Goal: Information Seeking & Learning: Learn about a topic

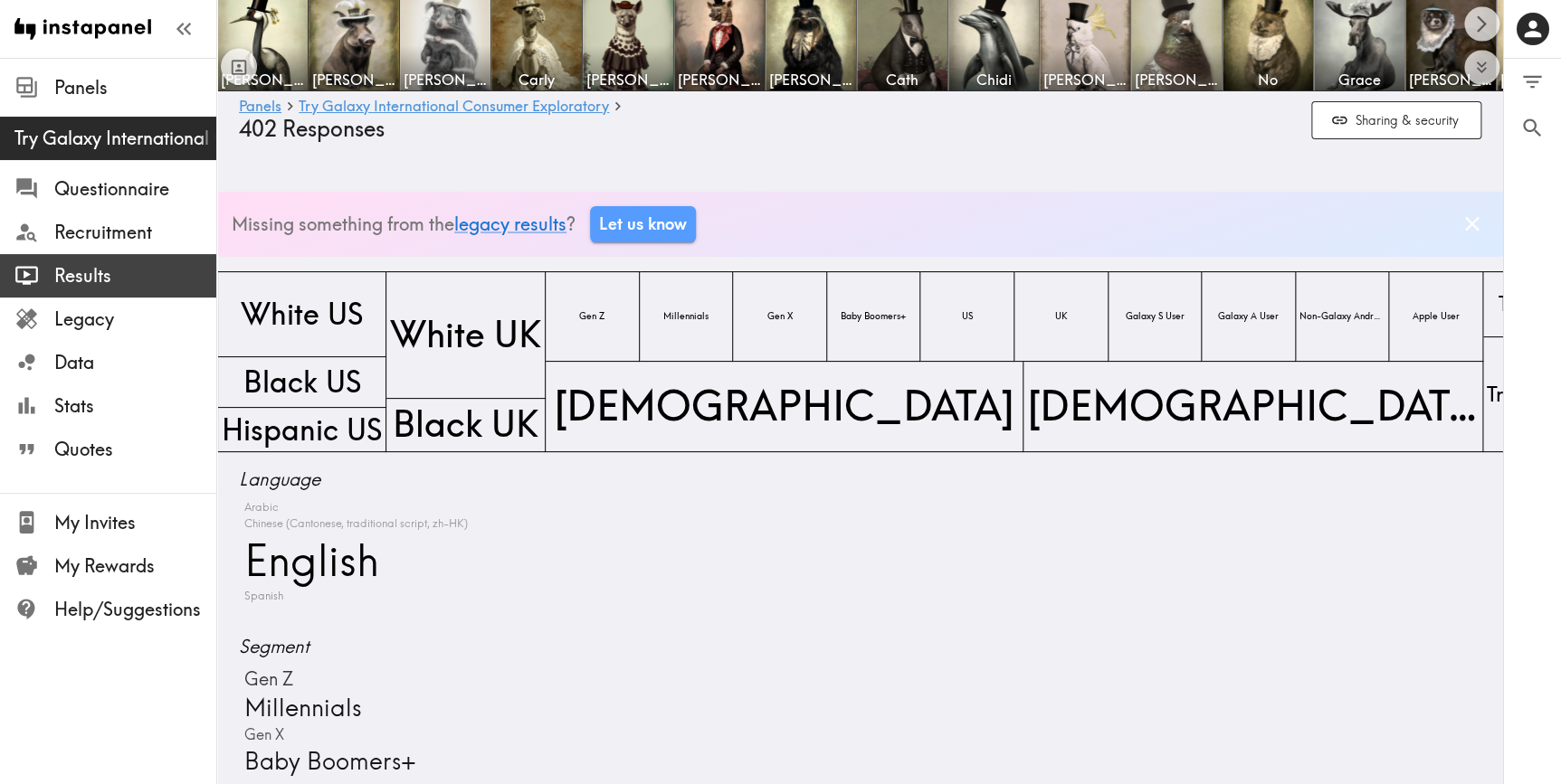
click at [69, 275] on span "Results" at bounding box center [135, 276] width 162 height 25
click at [104, 285] on span "Results" at bounding box center [135, 276] width 162 height 25
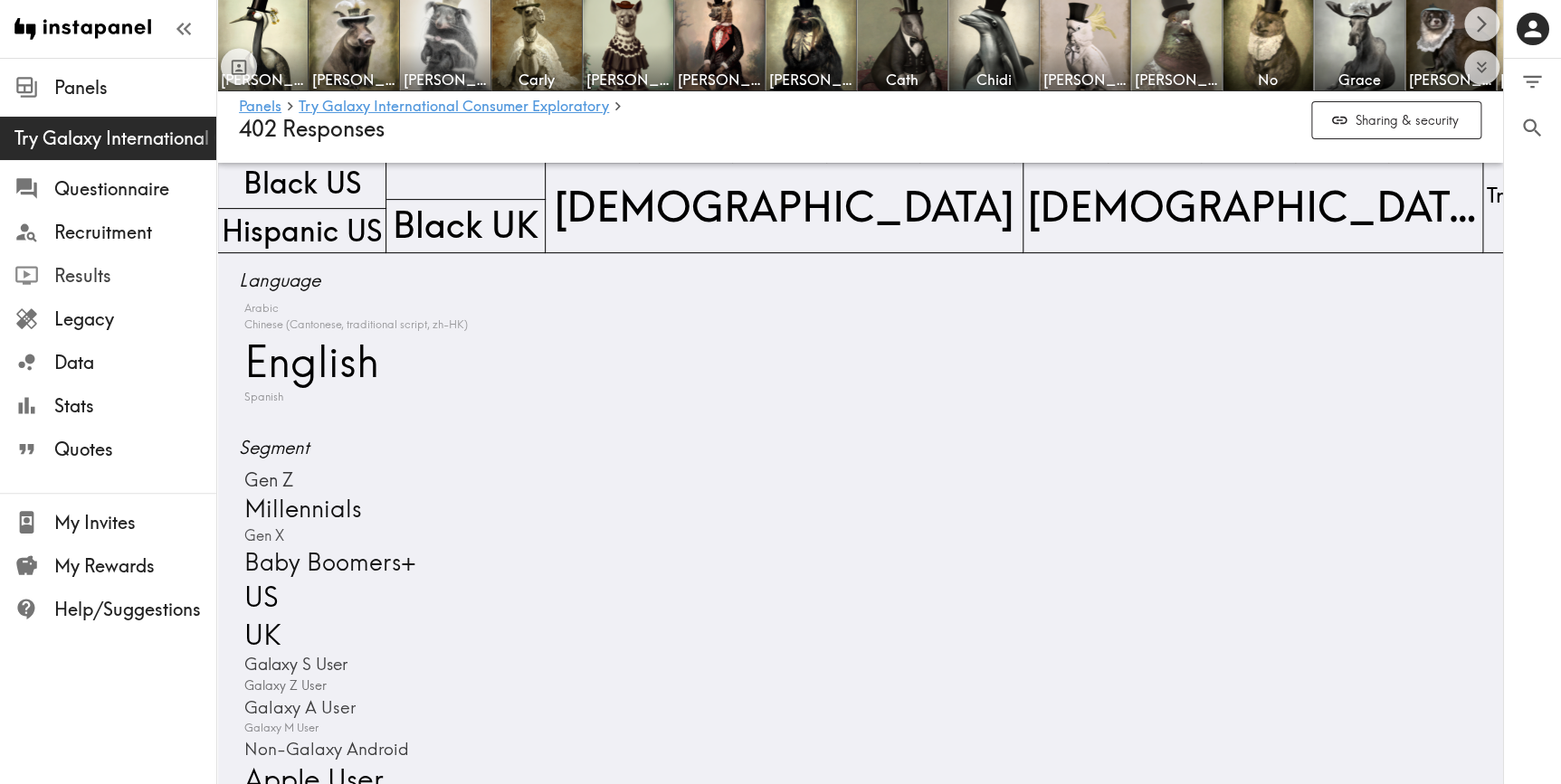
scroll to position [82, 0]
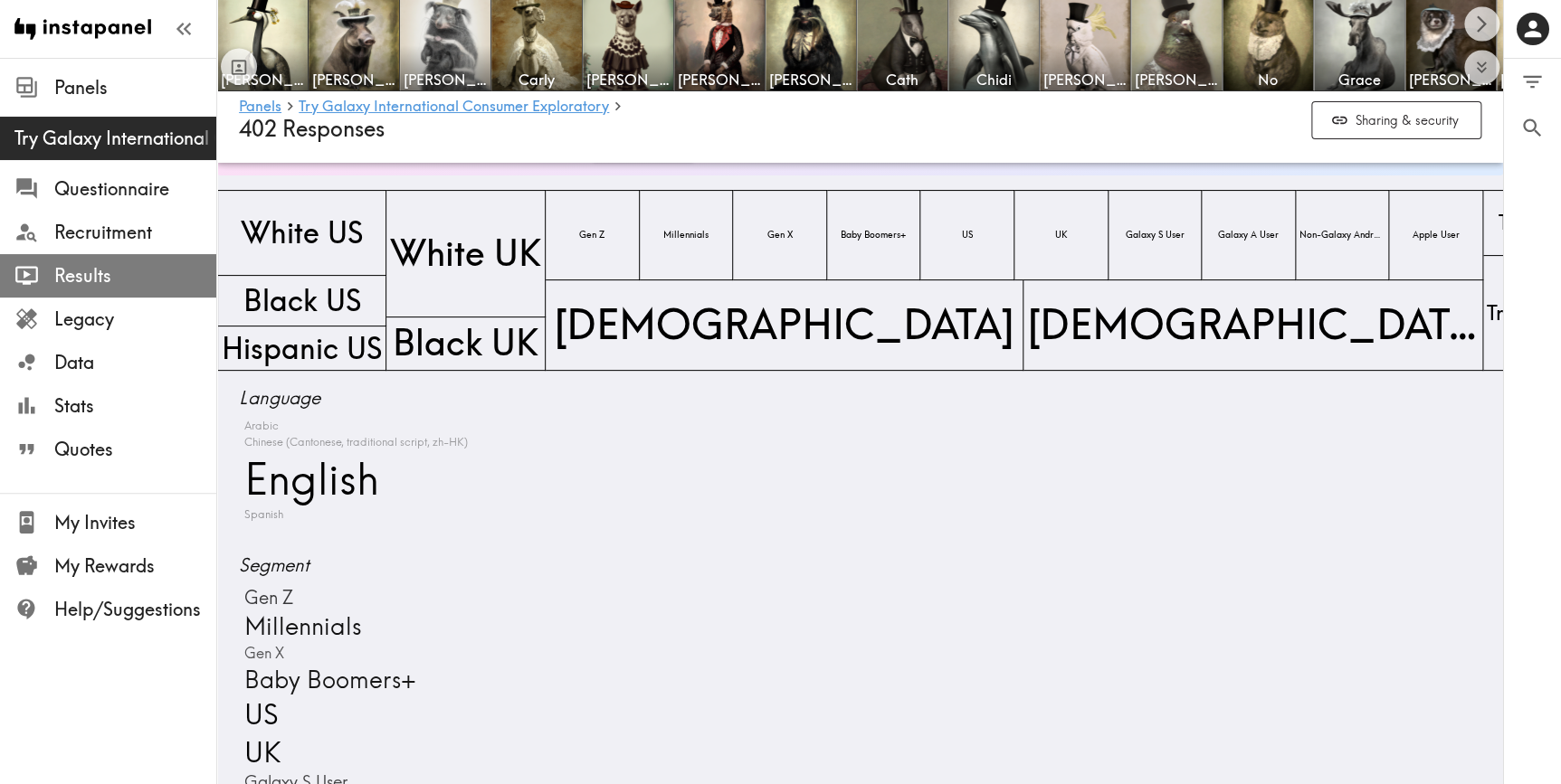
click at [114, 279] on span "Results" at bounding box center [135, 276] width 162 height 25
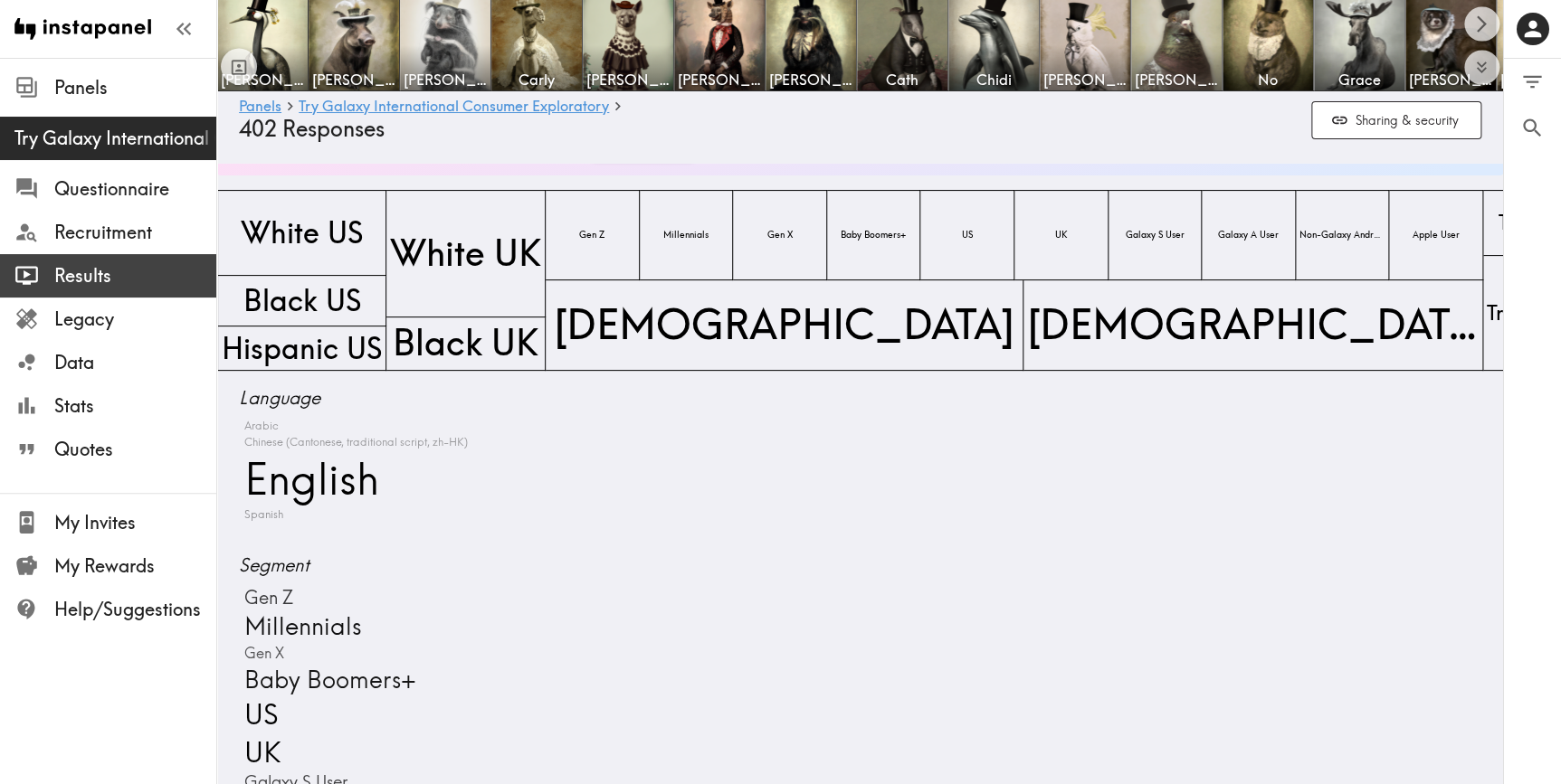
scroll to position [0, 0]
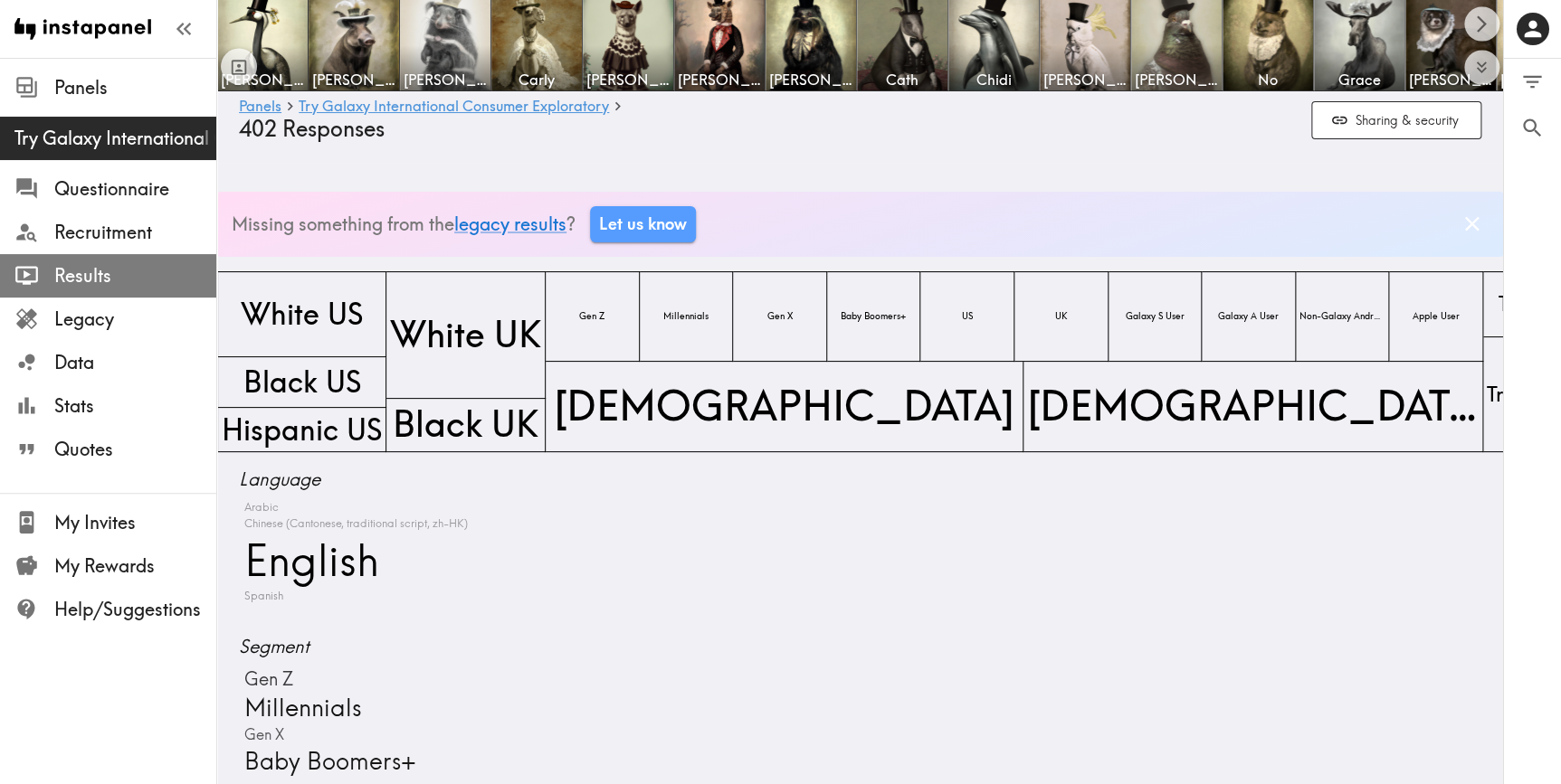
click at [94, 288] on span "Results" at bounding box center [135, 276] width 162 height 33
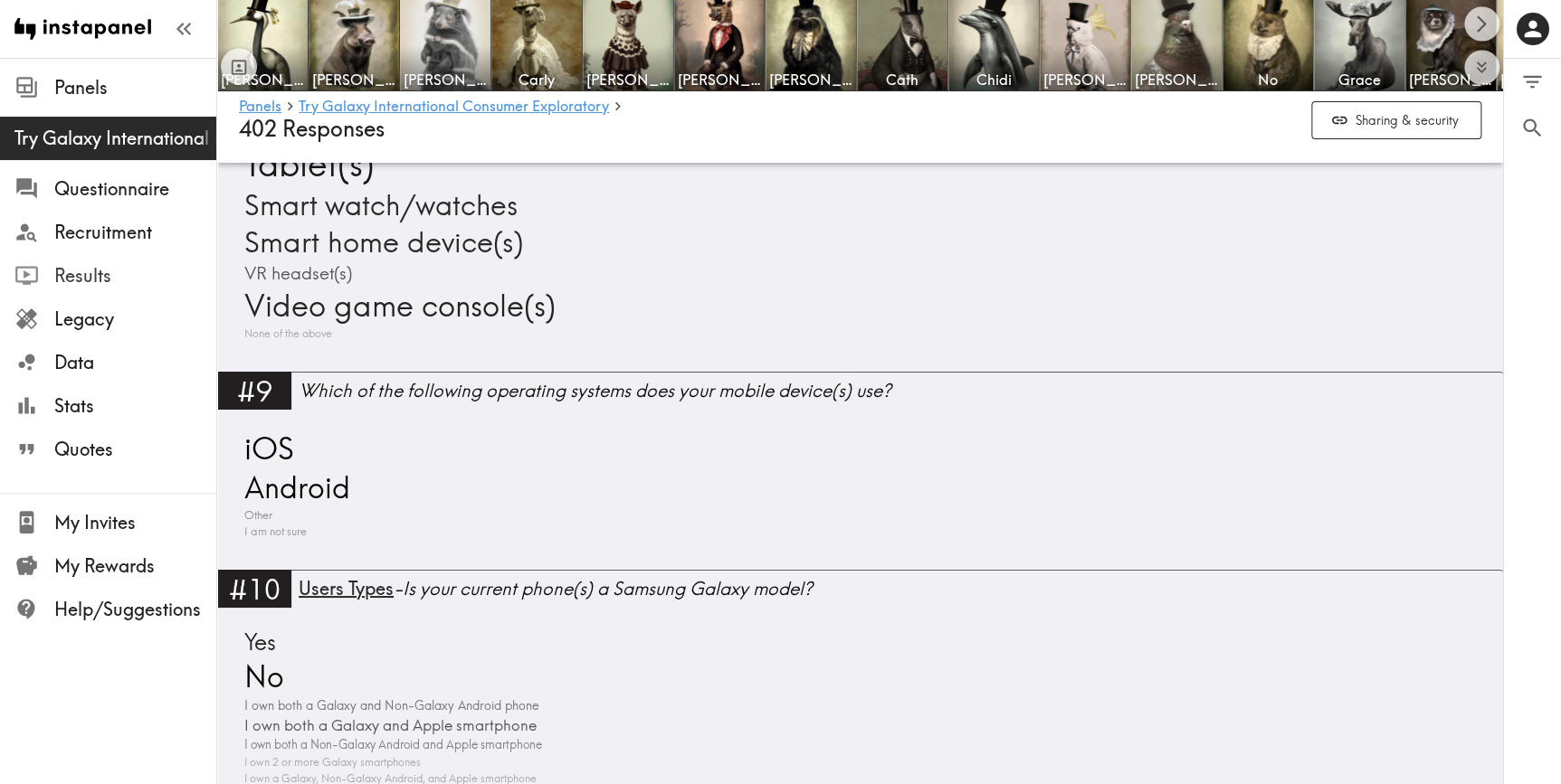
scroll to position [3042, 0]
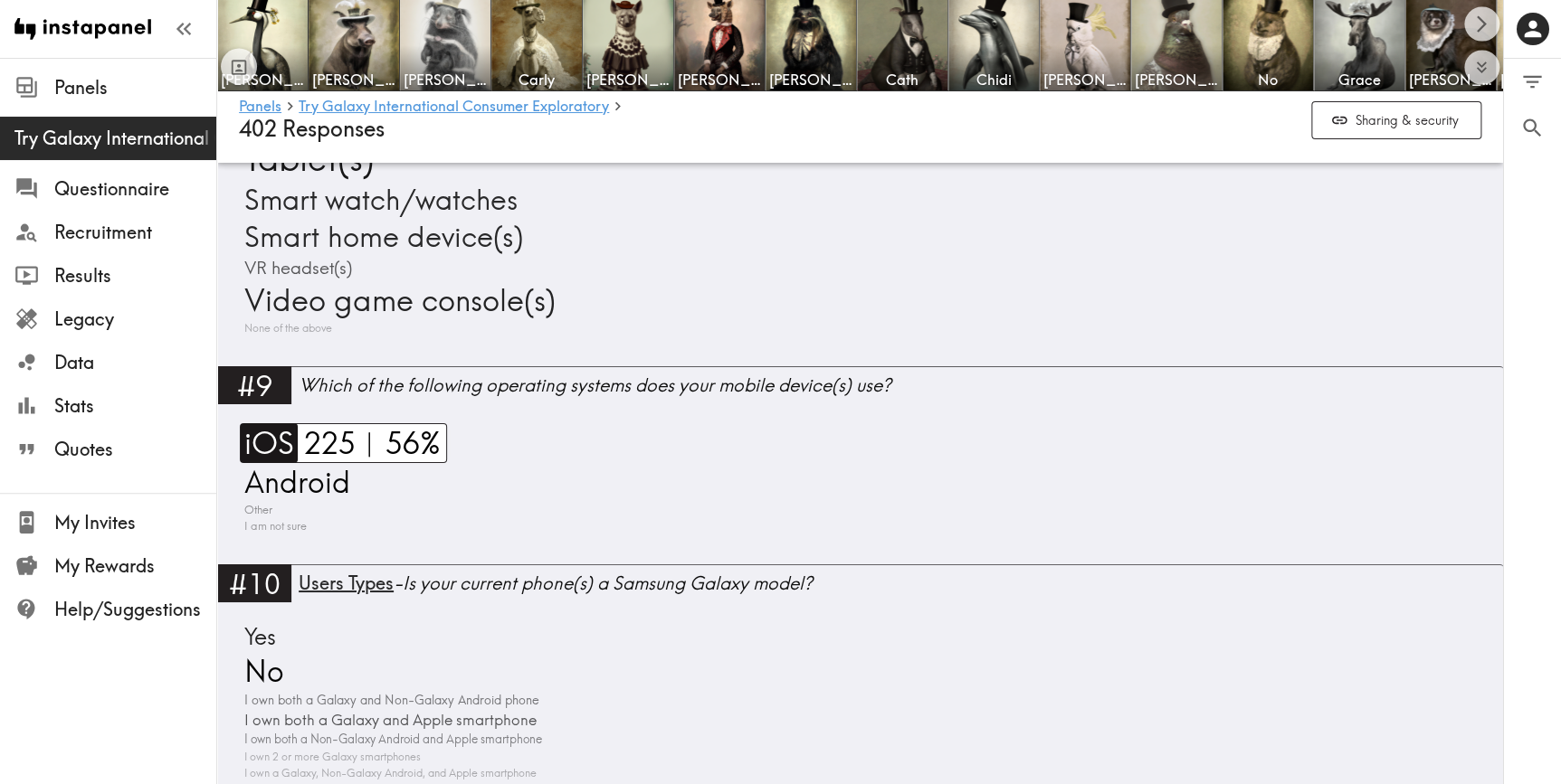
click at [283, 443] on span "iOS" at bounding box center [267, 443] width 54 height 40
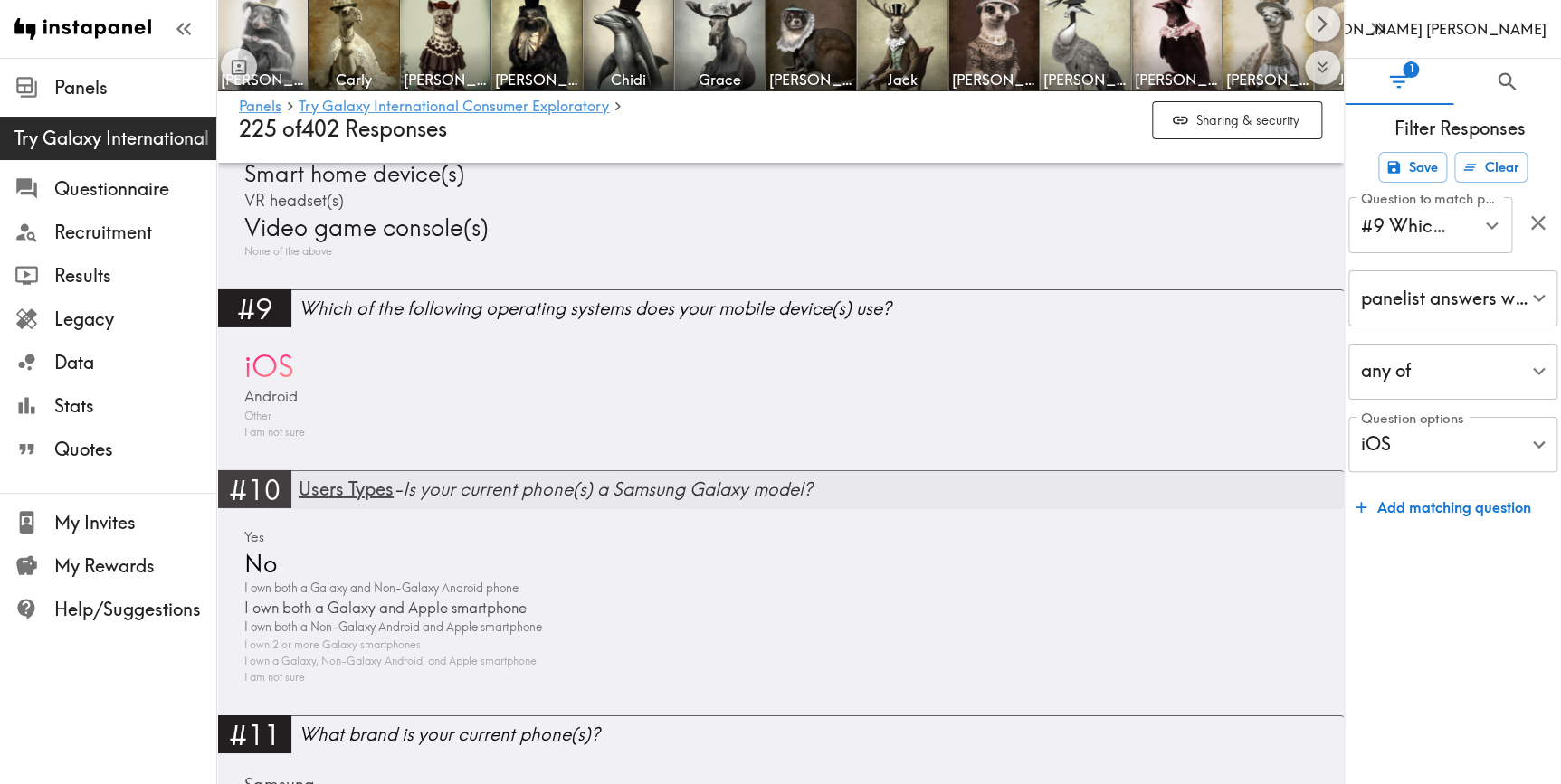
scroll to position [2846, 0]
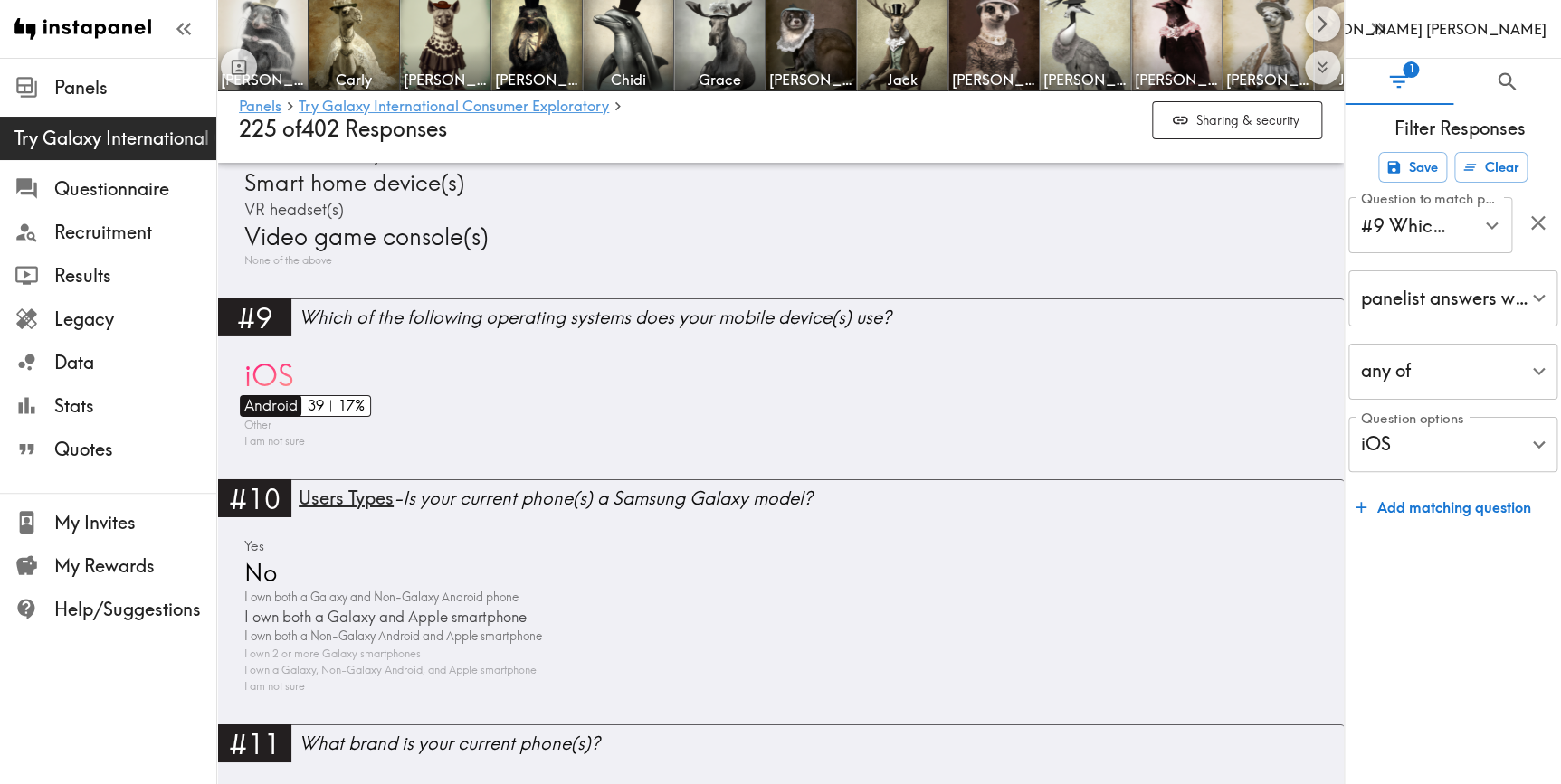
click at [265, 399] on span "Android" at bounding box center [269, 406] width 58 height 21
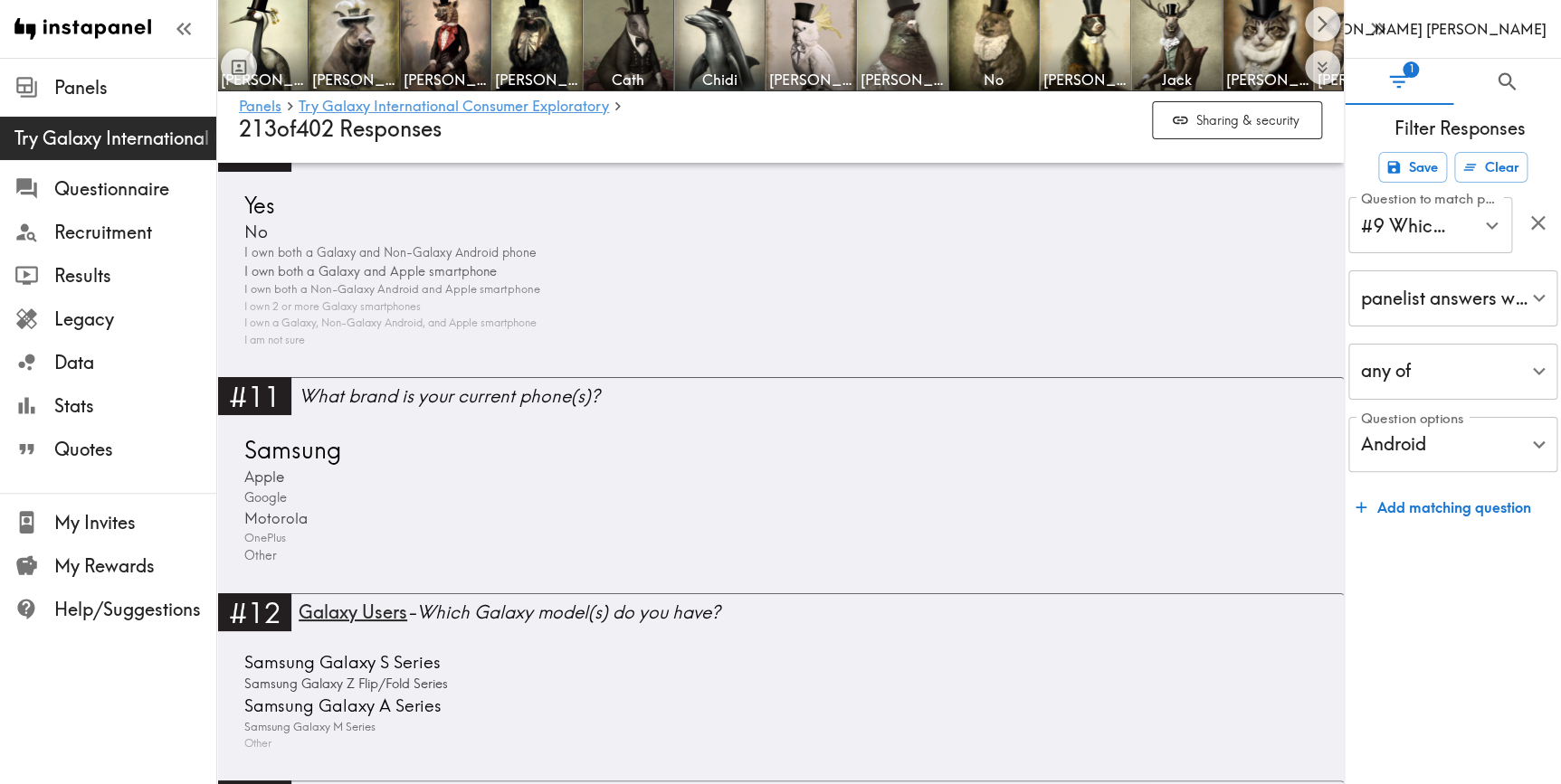
scroll to position [3364, 0]
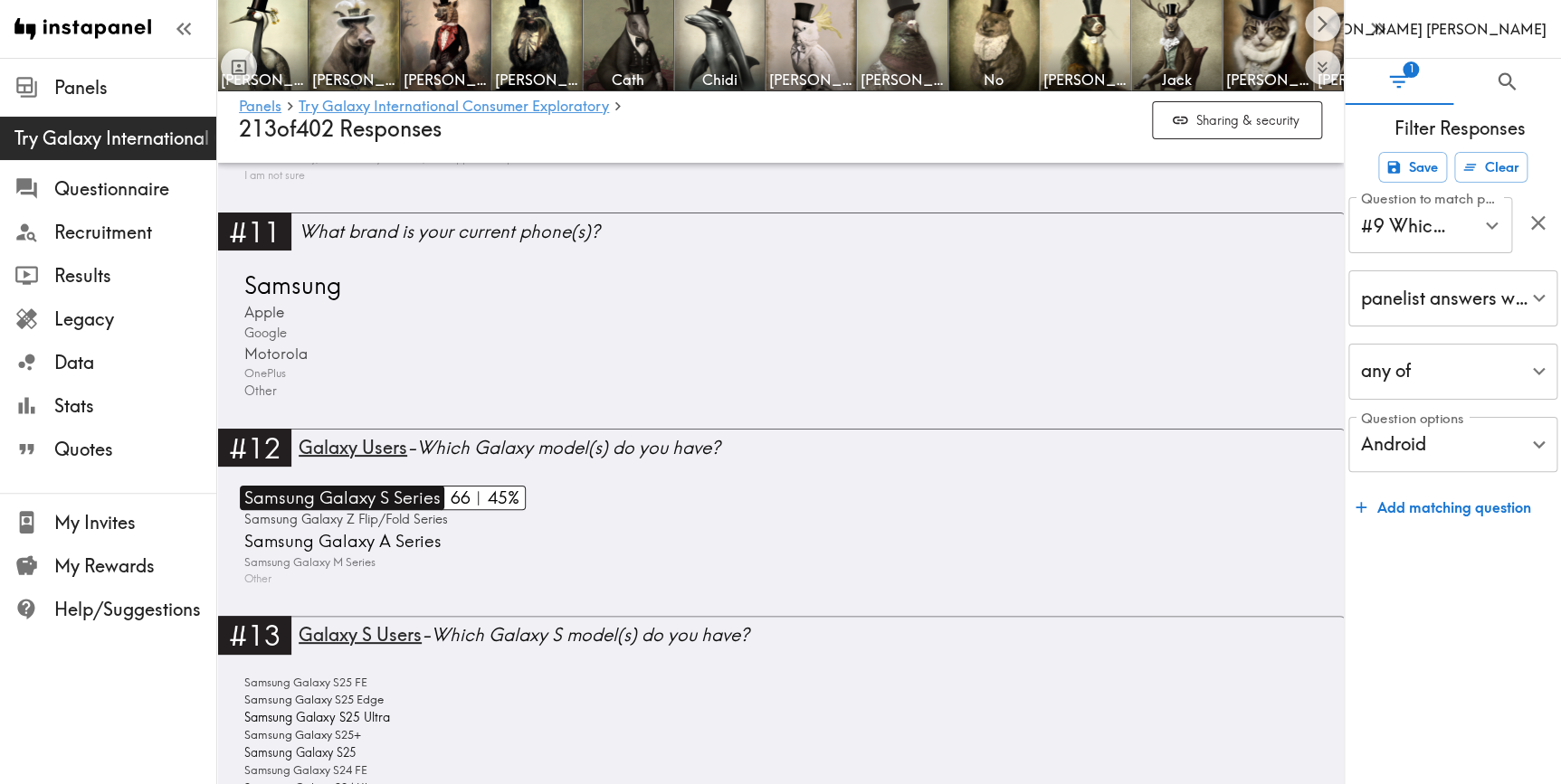
click at [400, 495] on span "Samsung Galaxy S Series" at bounding box center [340, 497] width 201 height 24
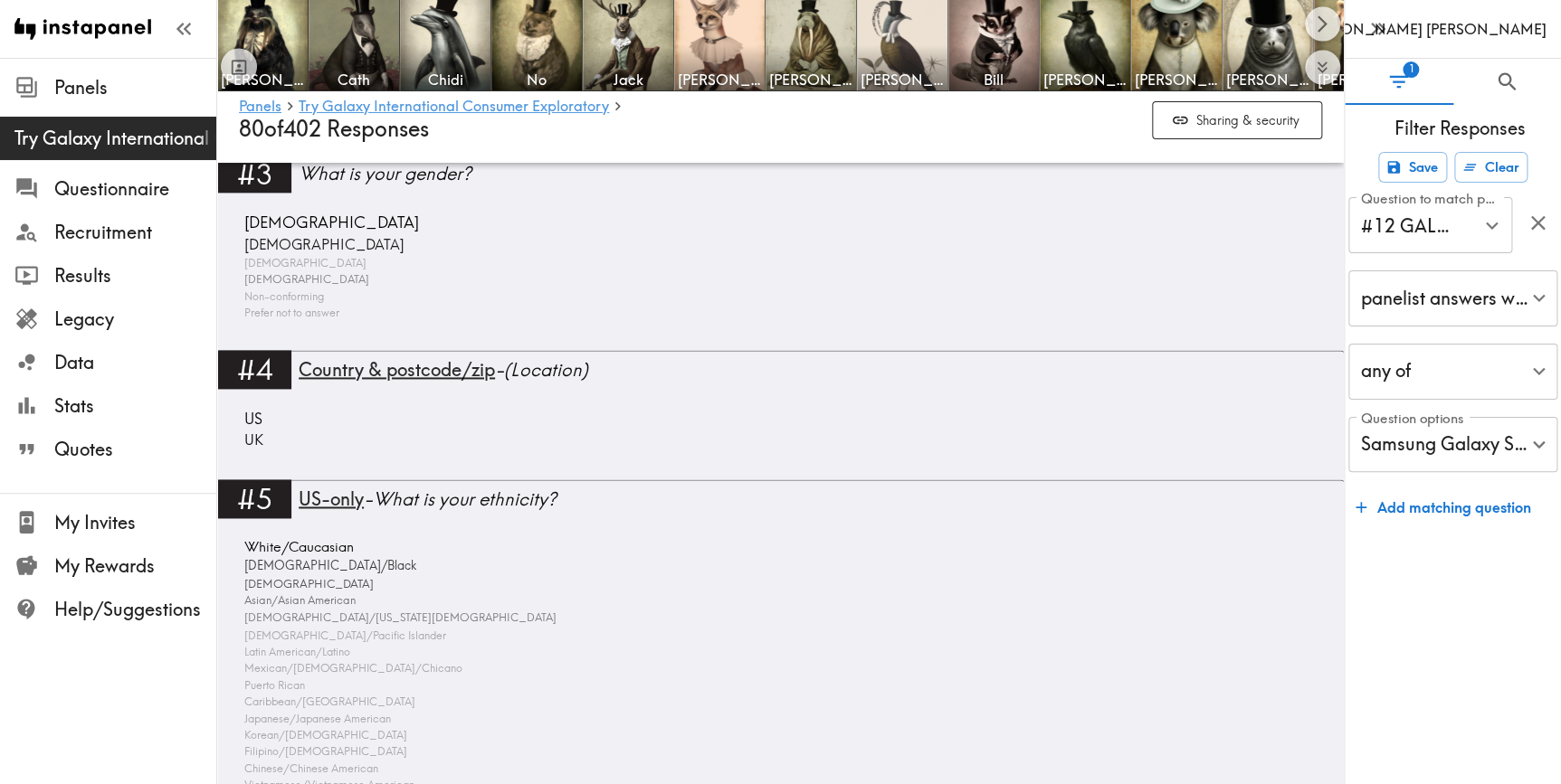
scroll to position [1090, 0]
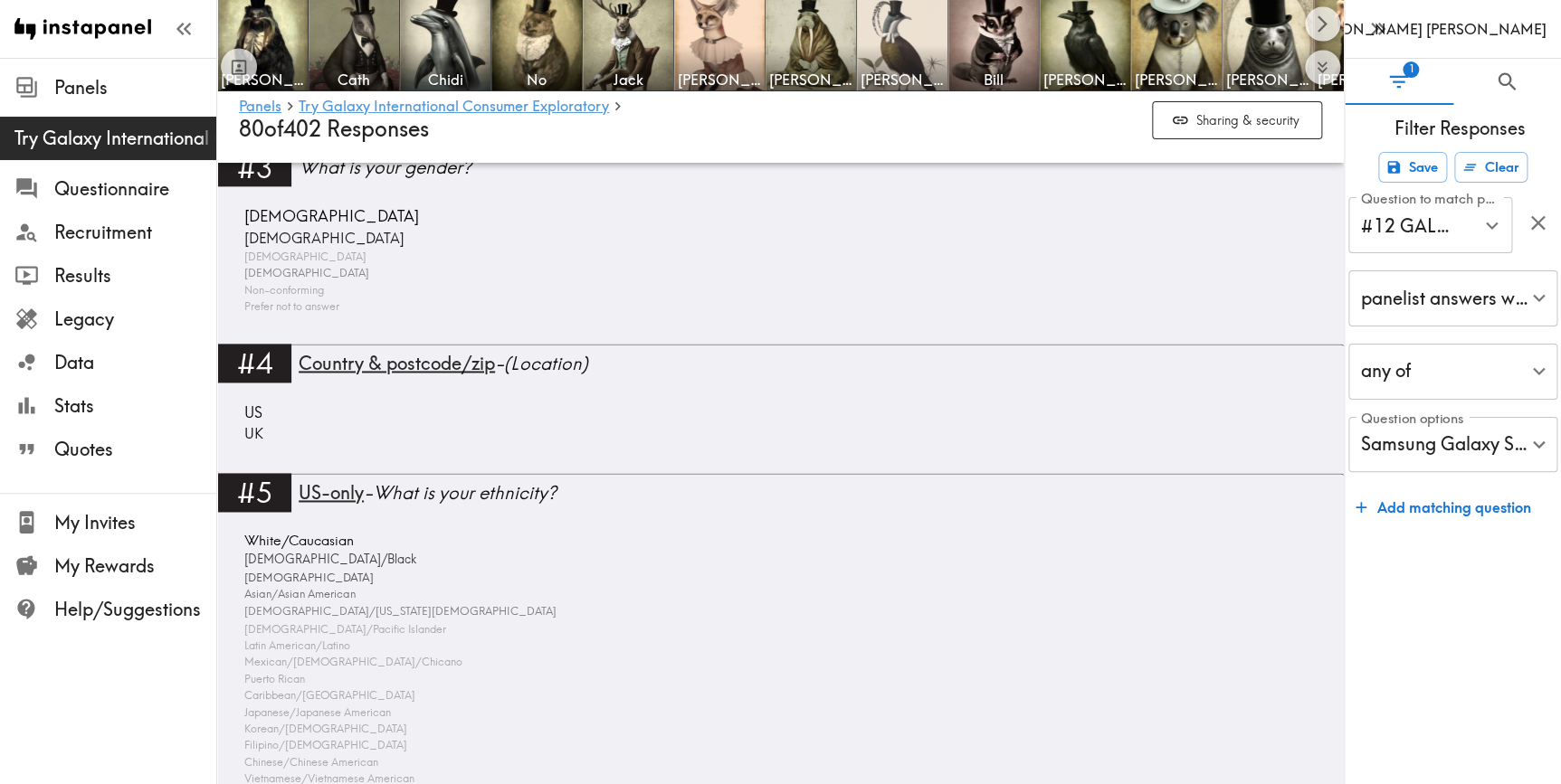
click at [842, 468] on div "#4 Country & postcode/zip - (Location) [GEOGRAPHIC_DATA] [GEOGRAPHIC_DATA]" at bounding box center [780, 408] width 1127 height 129
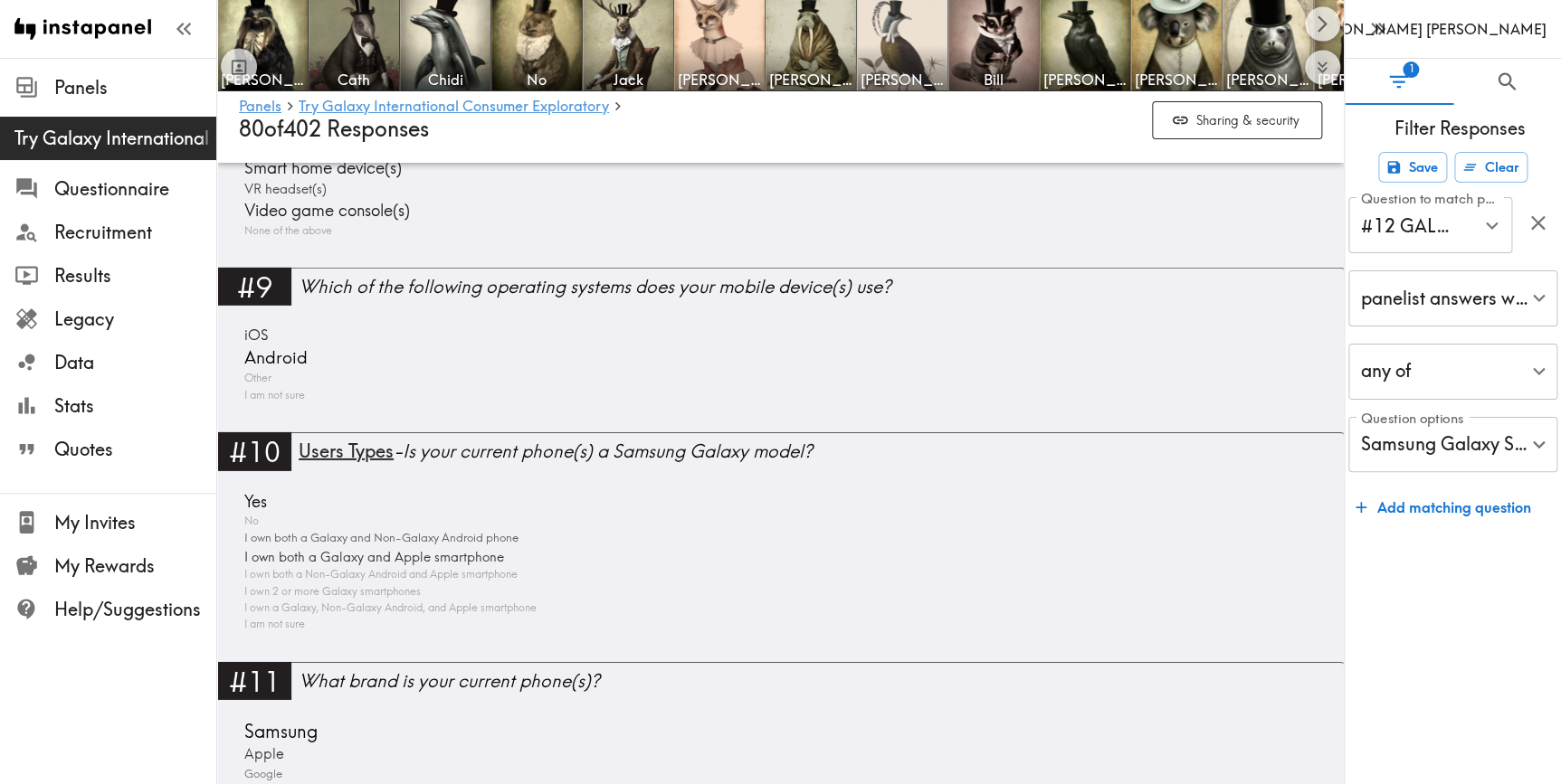
scroll to position [2488, 0]
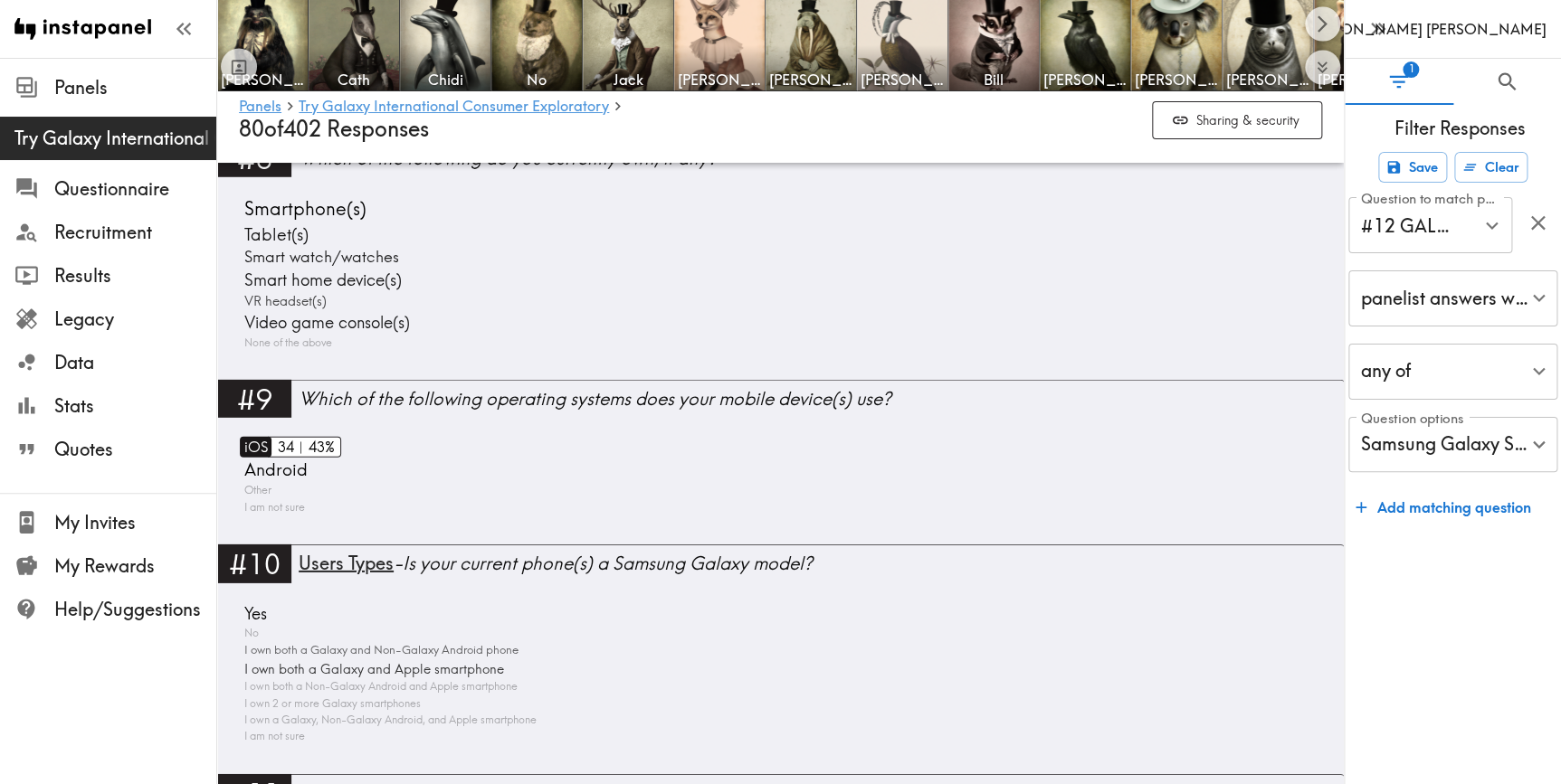
click at [260, 442] on span "iOS" at bounding box center [254, 447] width 28 height 20
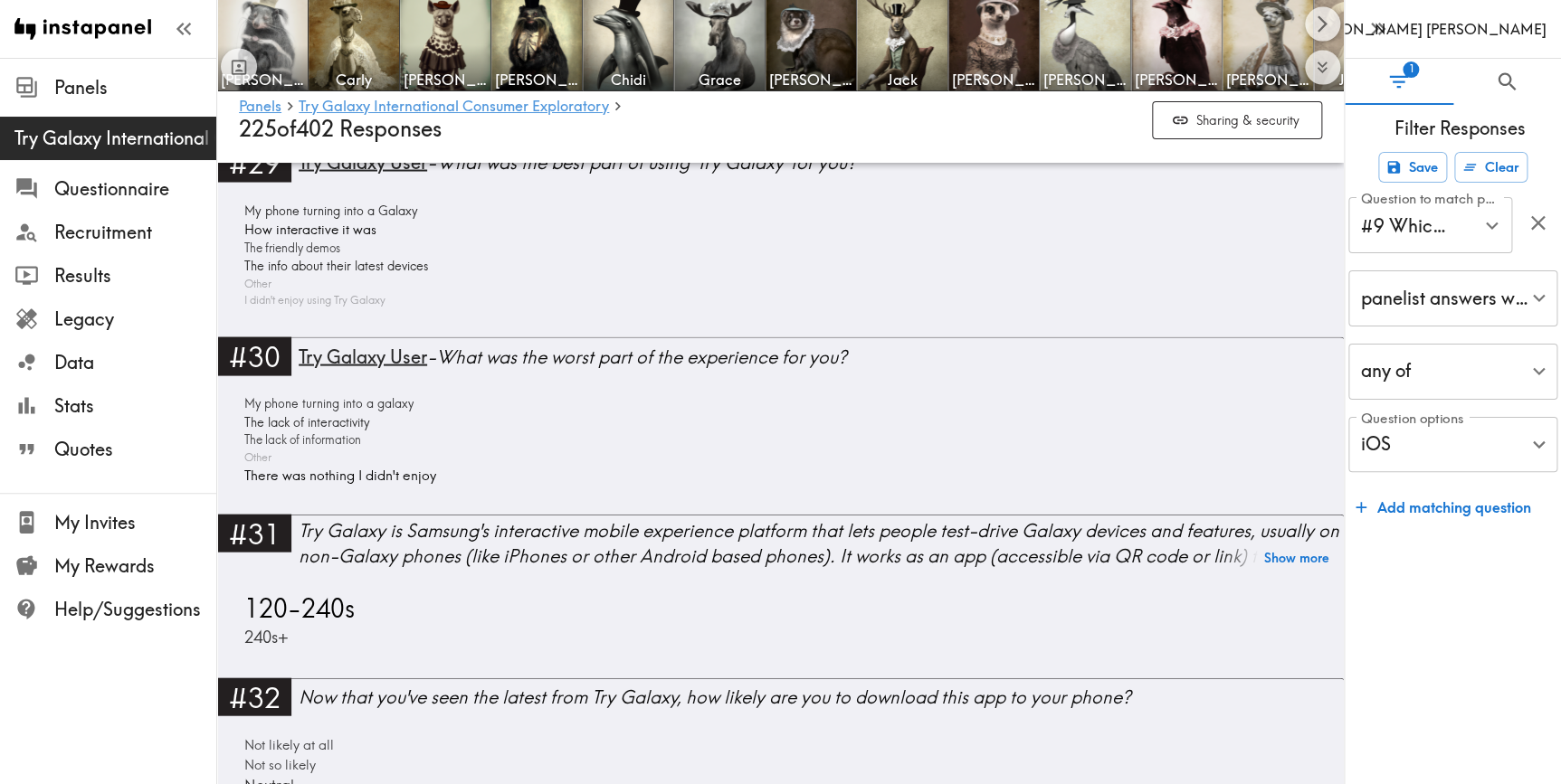
scroll to position [8624, 0]
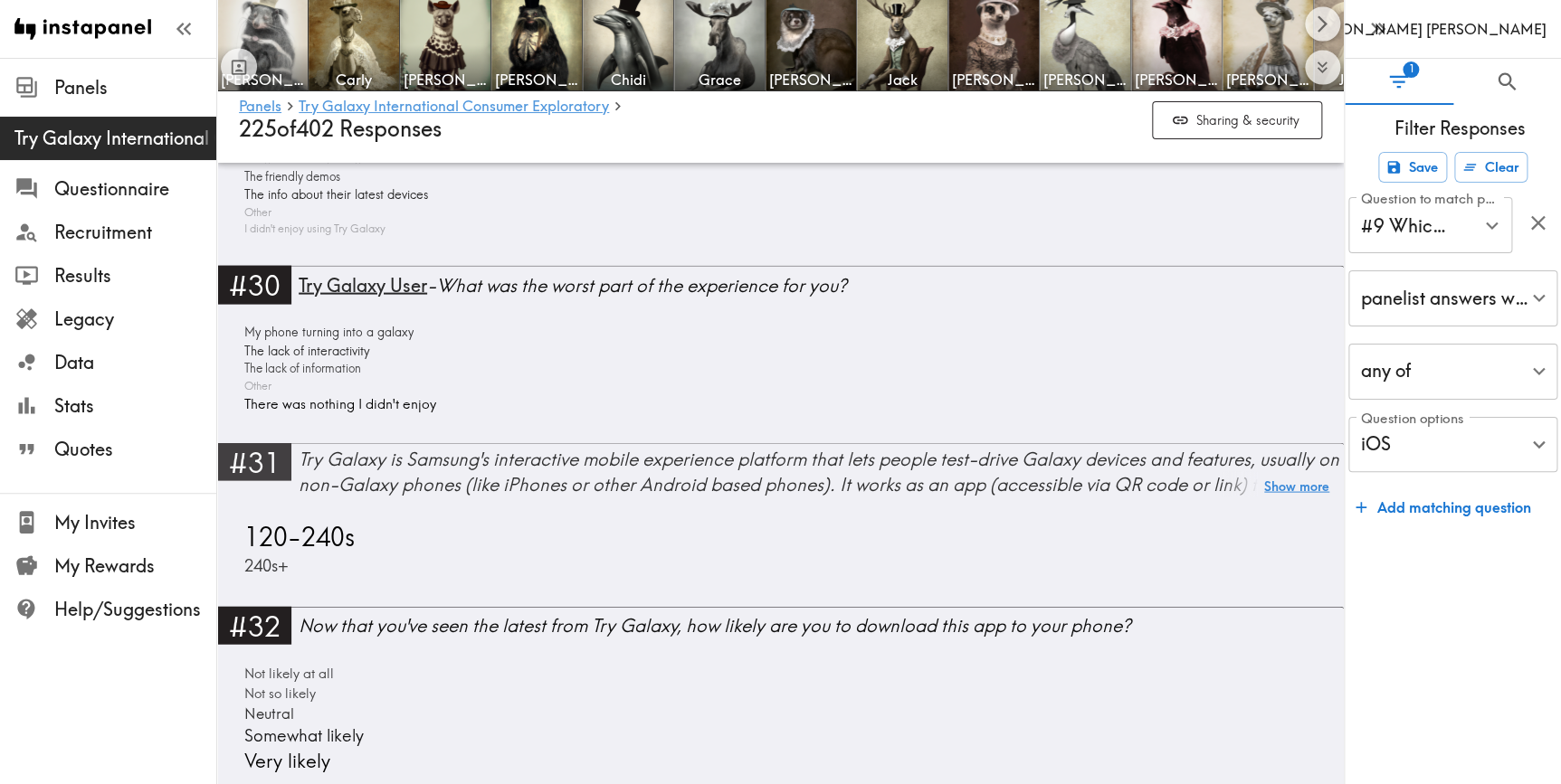
click at [1307, 479] on button "Show more" at bounding box center [1297, 487] width 65 height 25
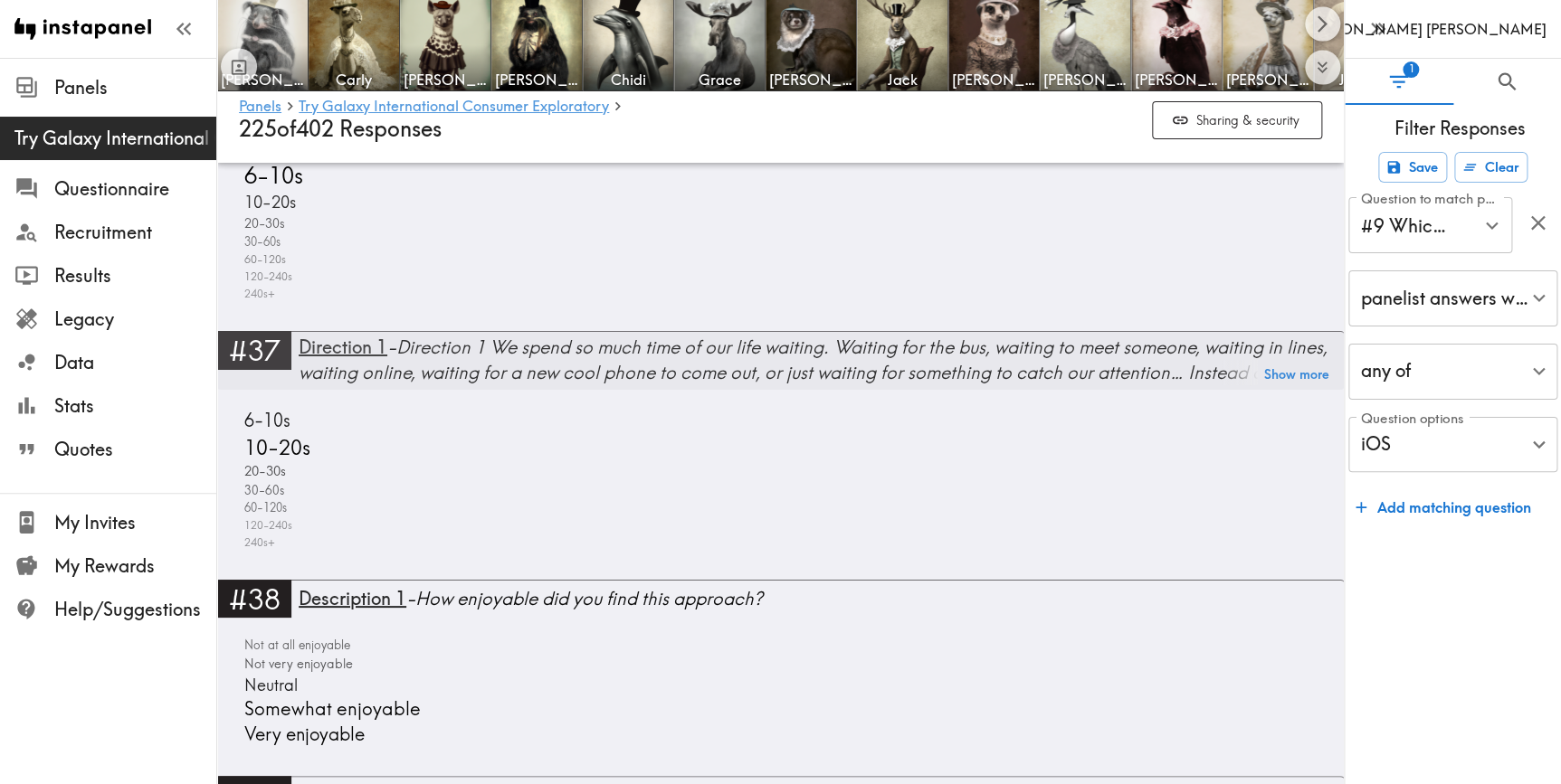
scroll to position [10104, 0]
click at [1314, 361] on button "Show more" at bounding box center [1297, 374] width 65 height 25
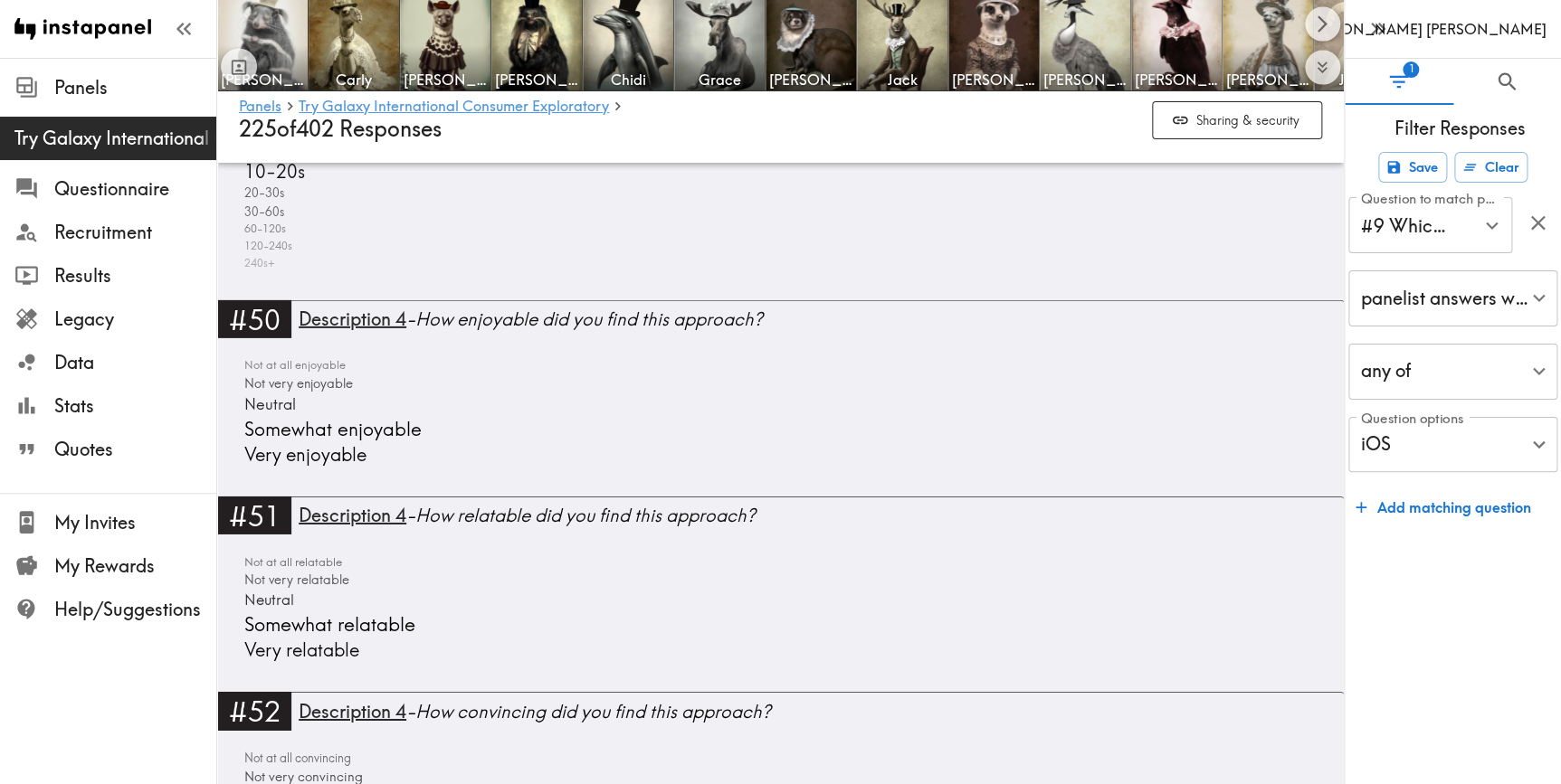
scroll to position [12736, 0]
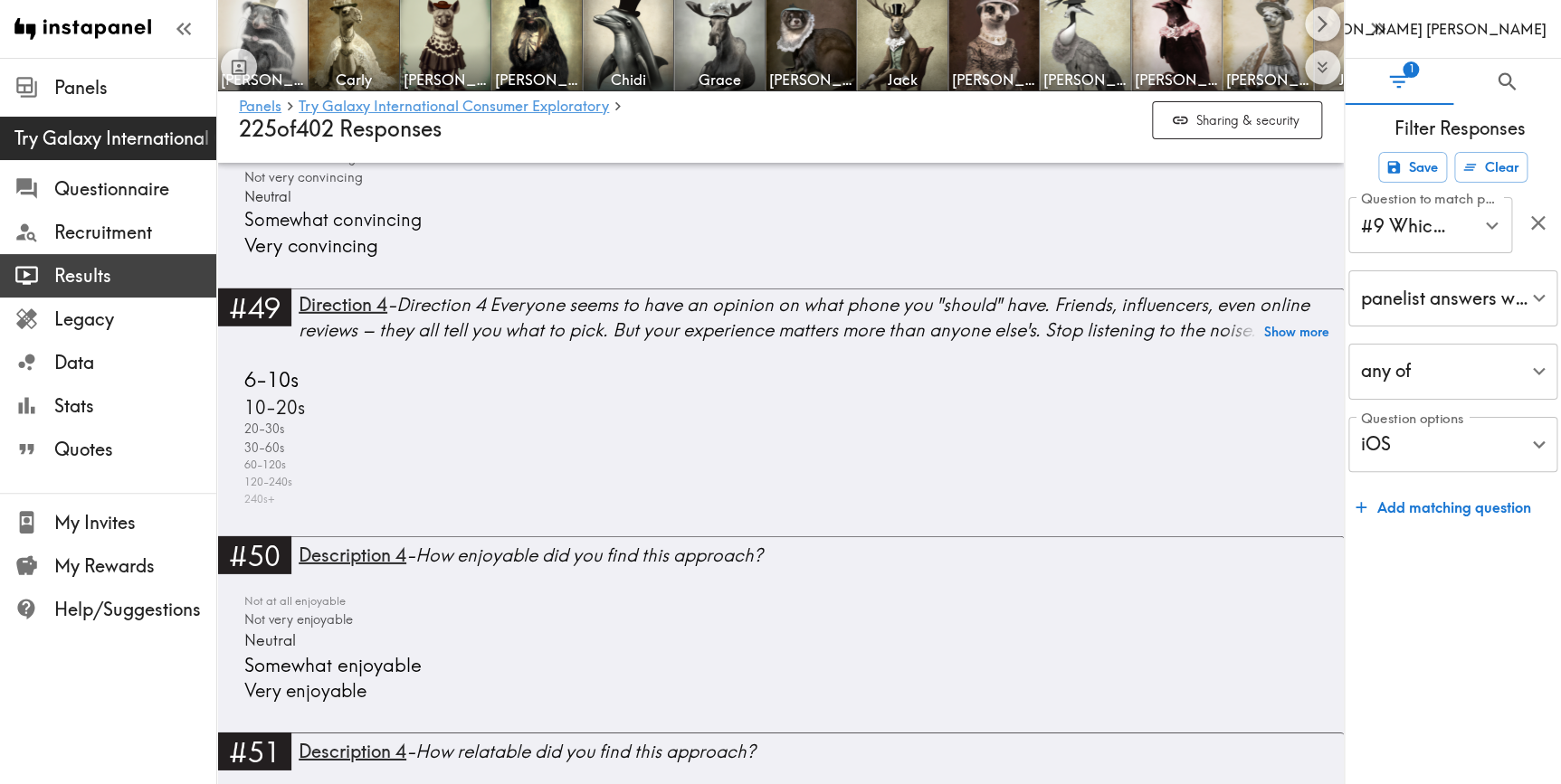
click at [98, 282] on span "Results" at bounding box center [135, 276] width 162 height 25
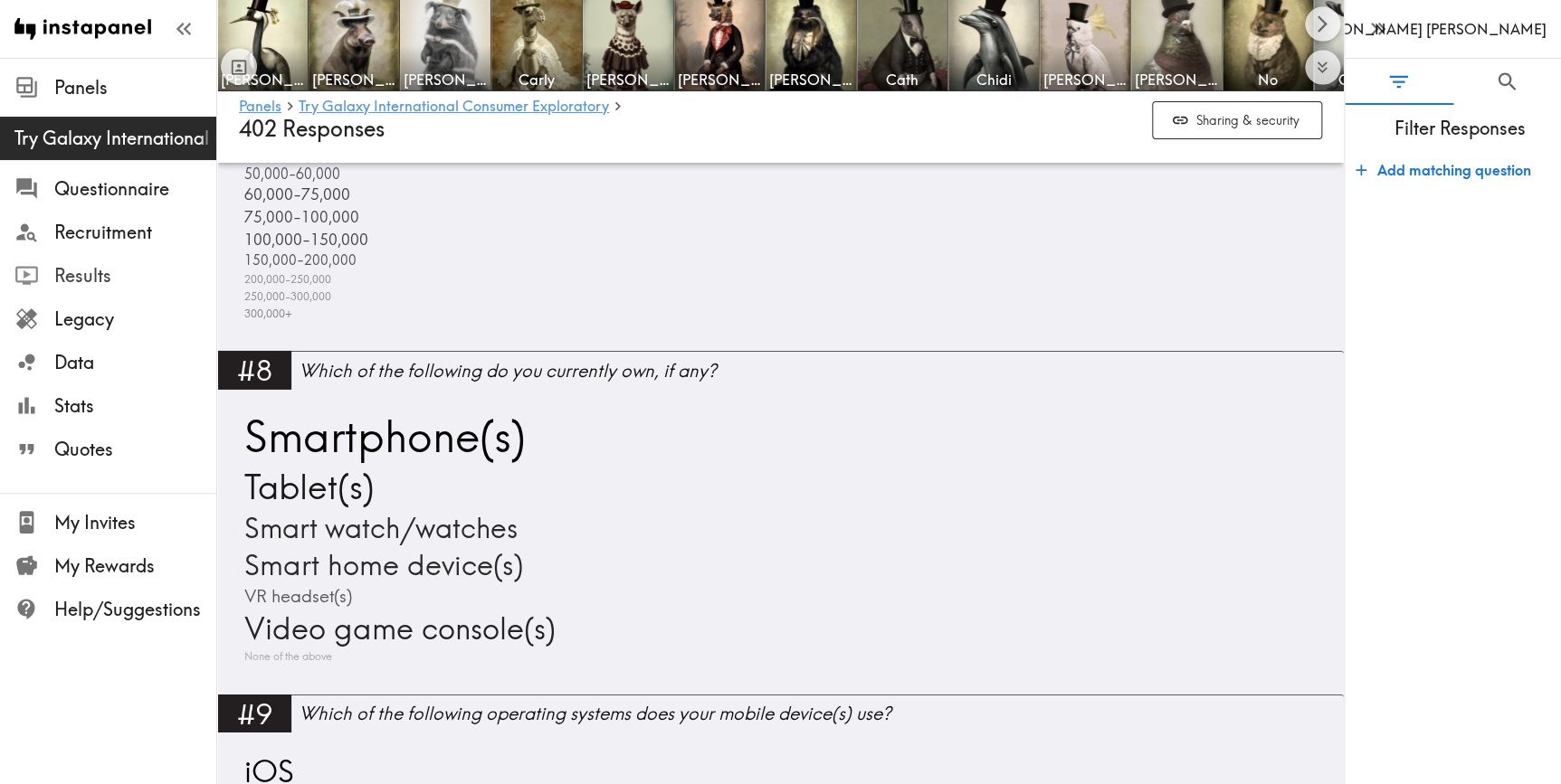
scroll to position [3042, 0]
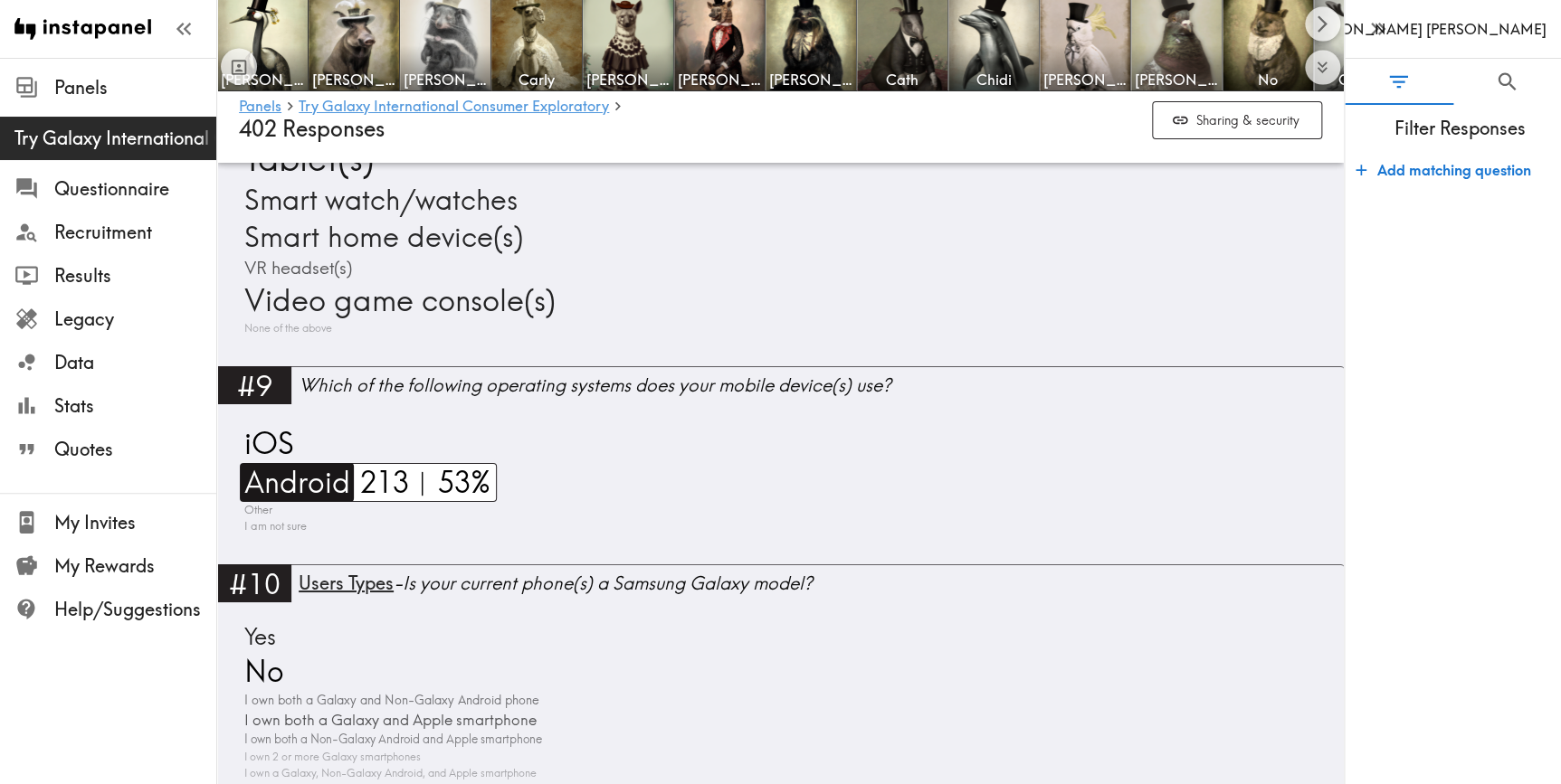
click at [275, 475] on span "Android" at bounding box center [295, 483] width 111 height 39
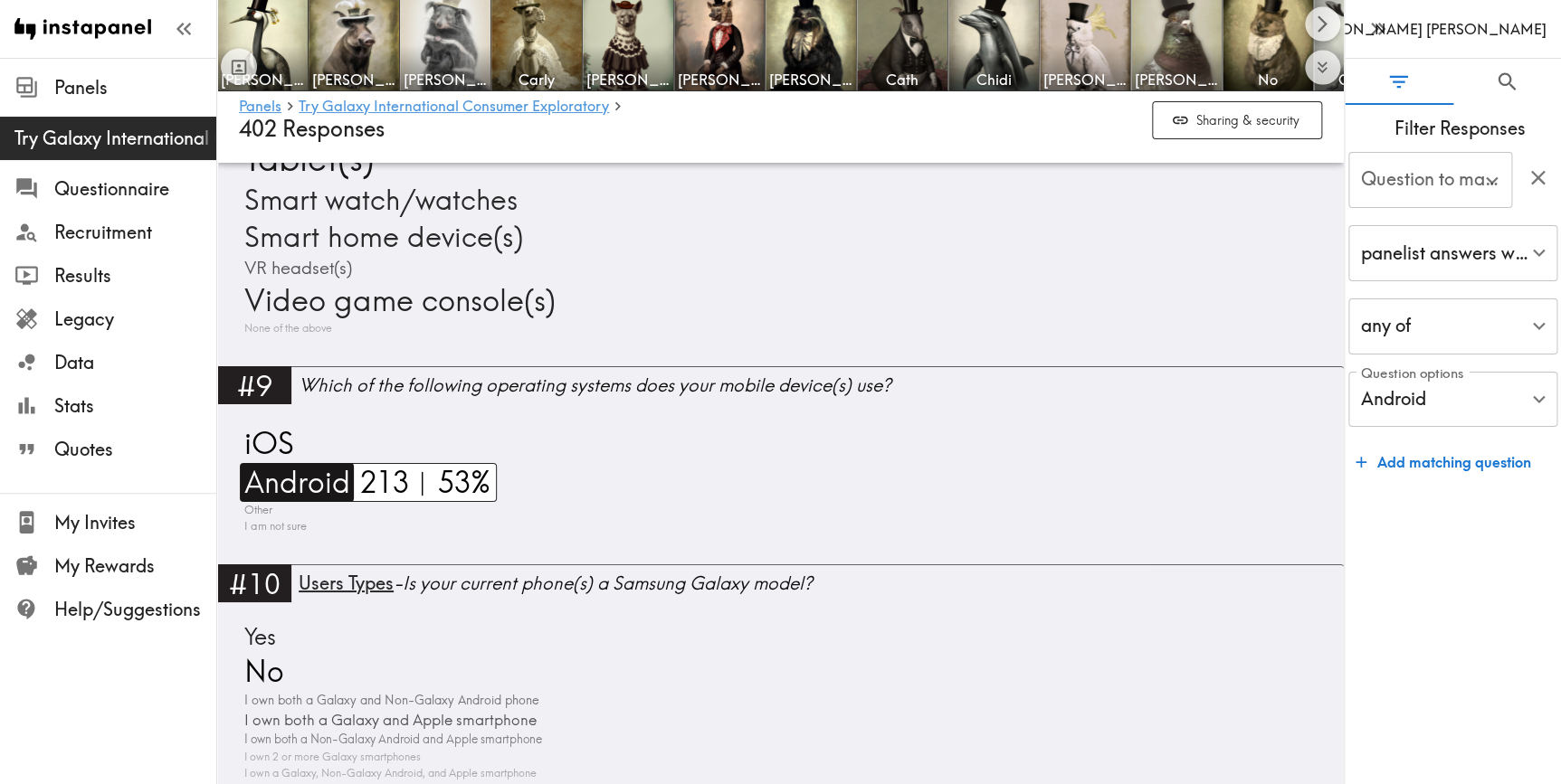
type input "#9 Which of the following operating systems does your mobile…"
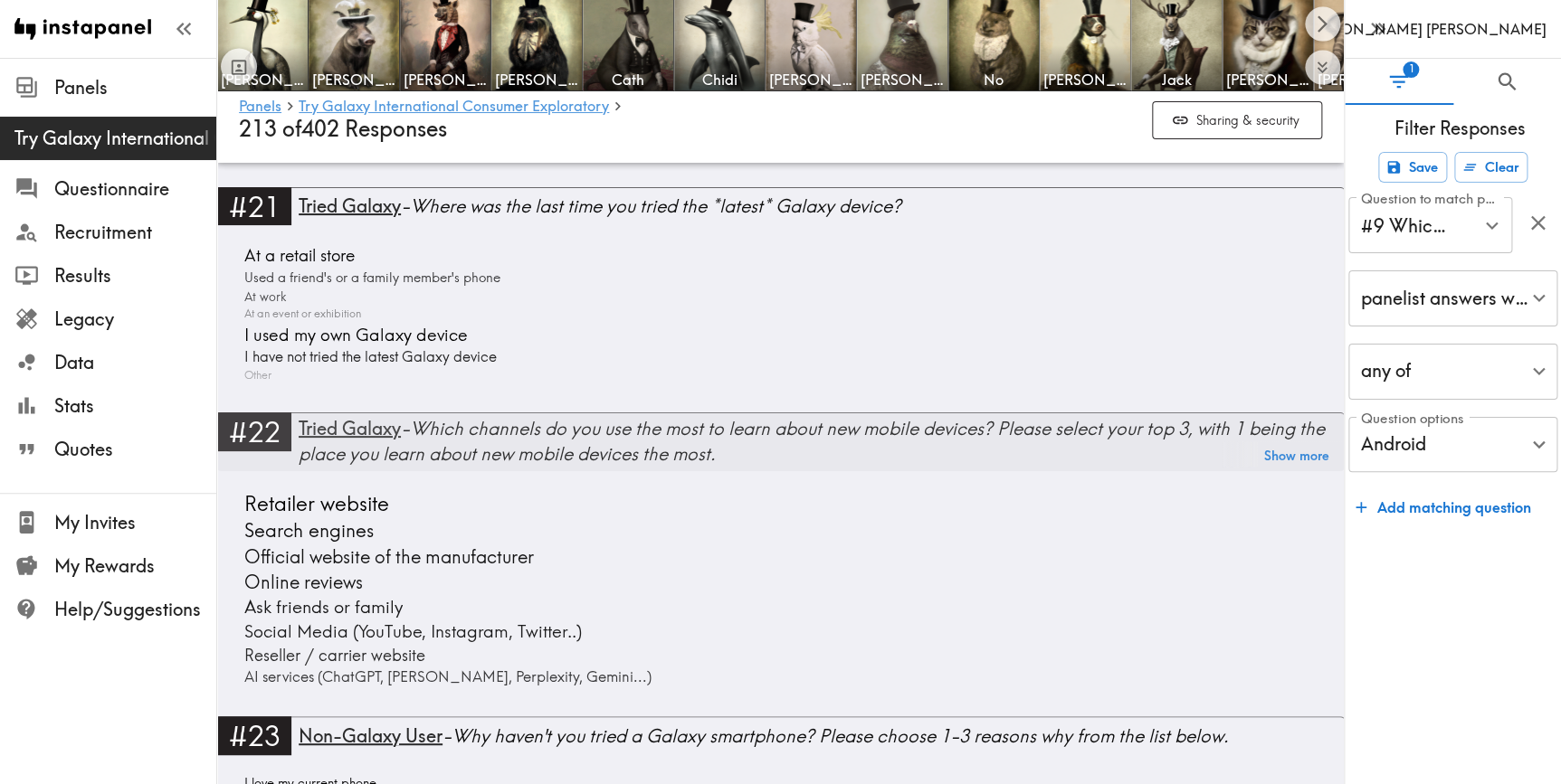
scroll to position [7065, 0]
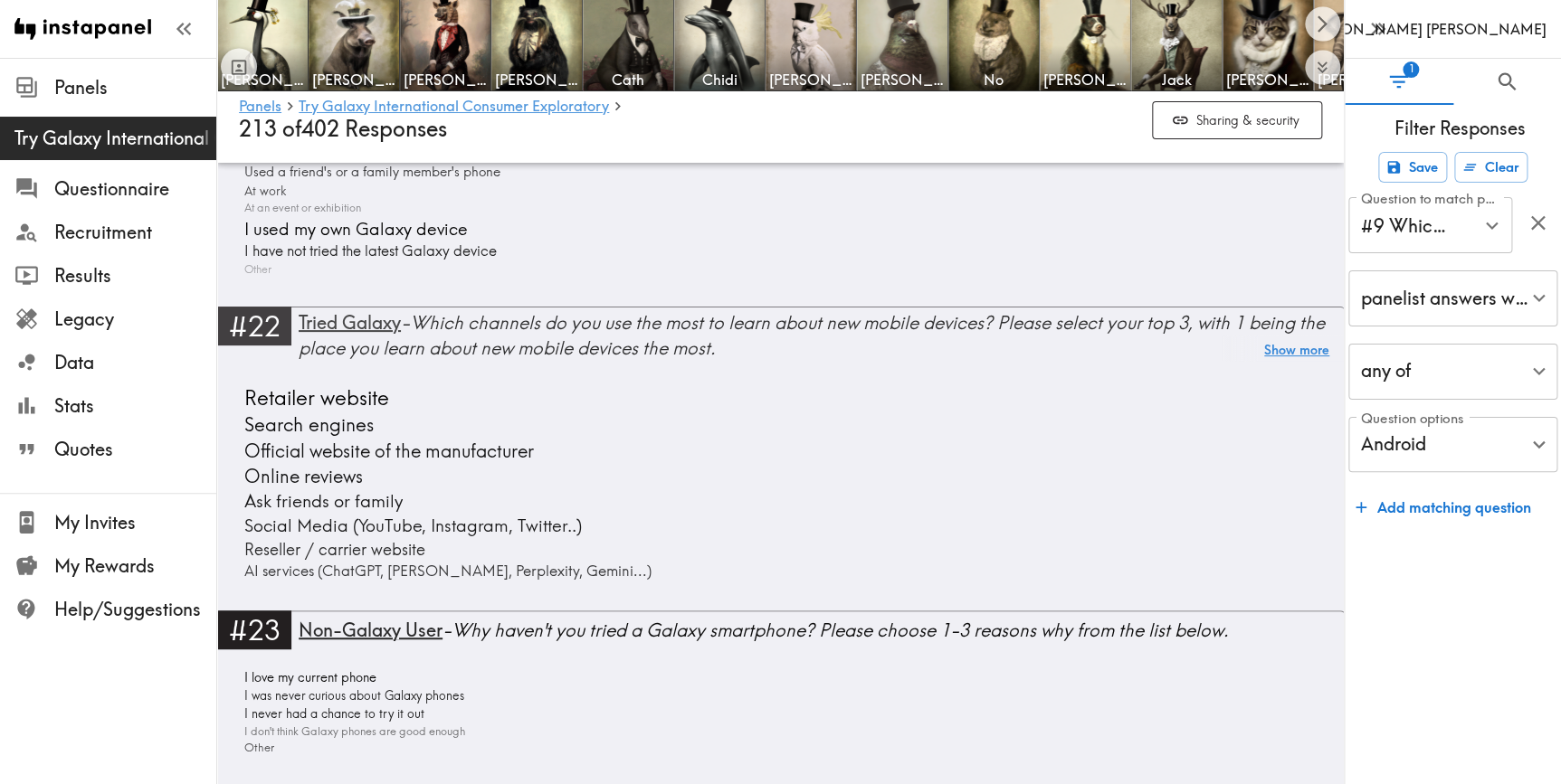
click at [1312, 341] on button "Show more" at bounding box center [1297, 351] width 65 height 25
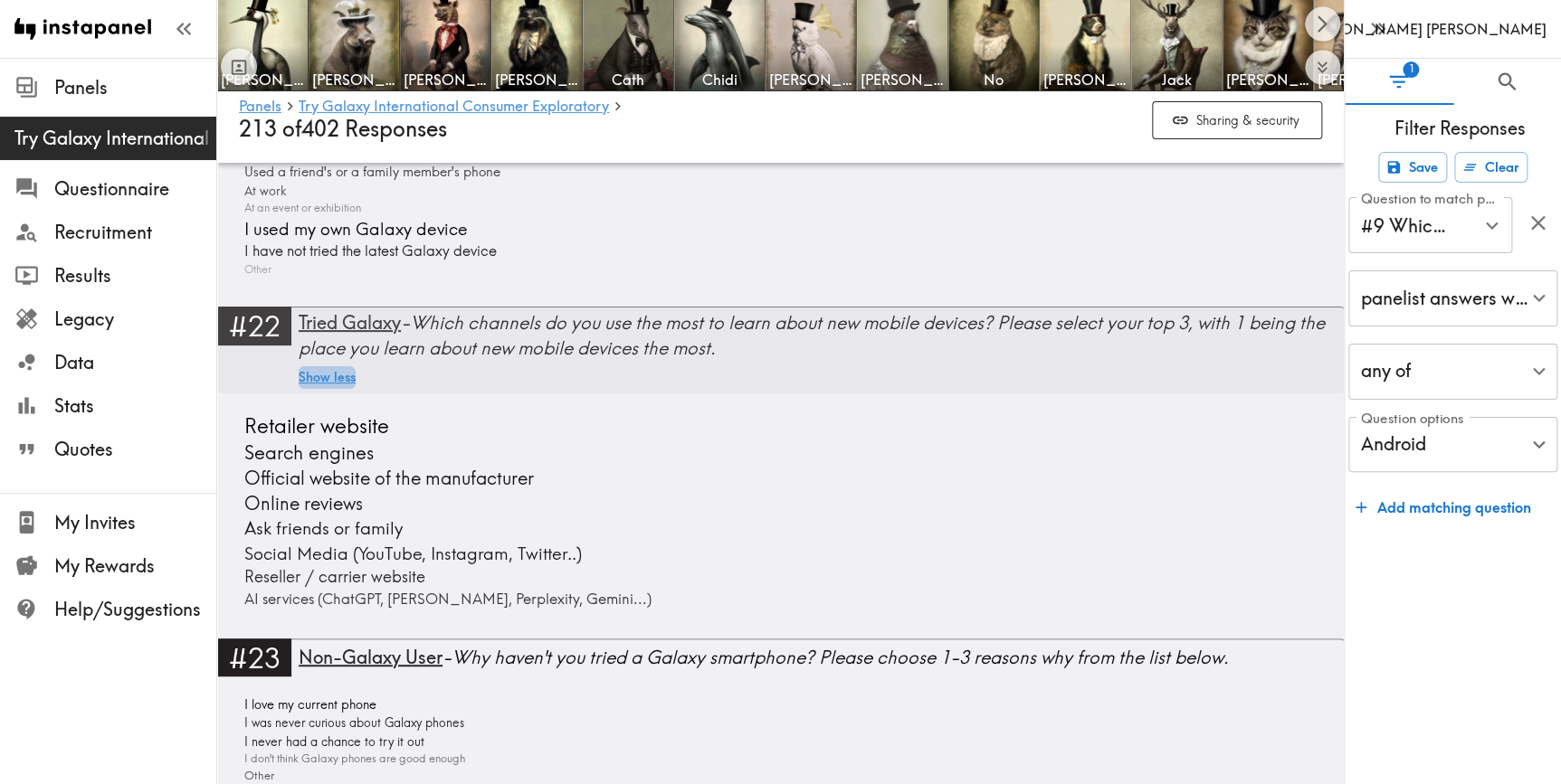
click at [311, 366] on button "Show less" at bounding box center [327, 377] width 57 height 22
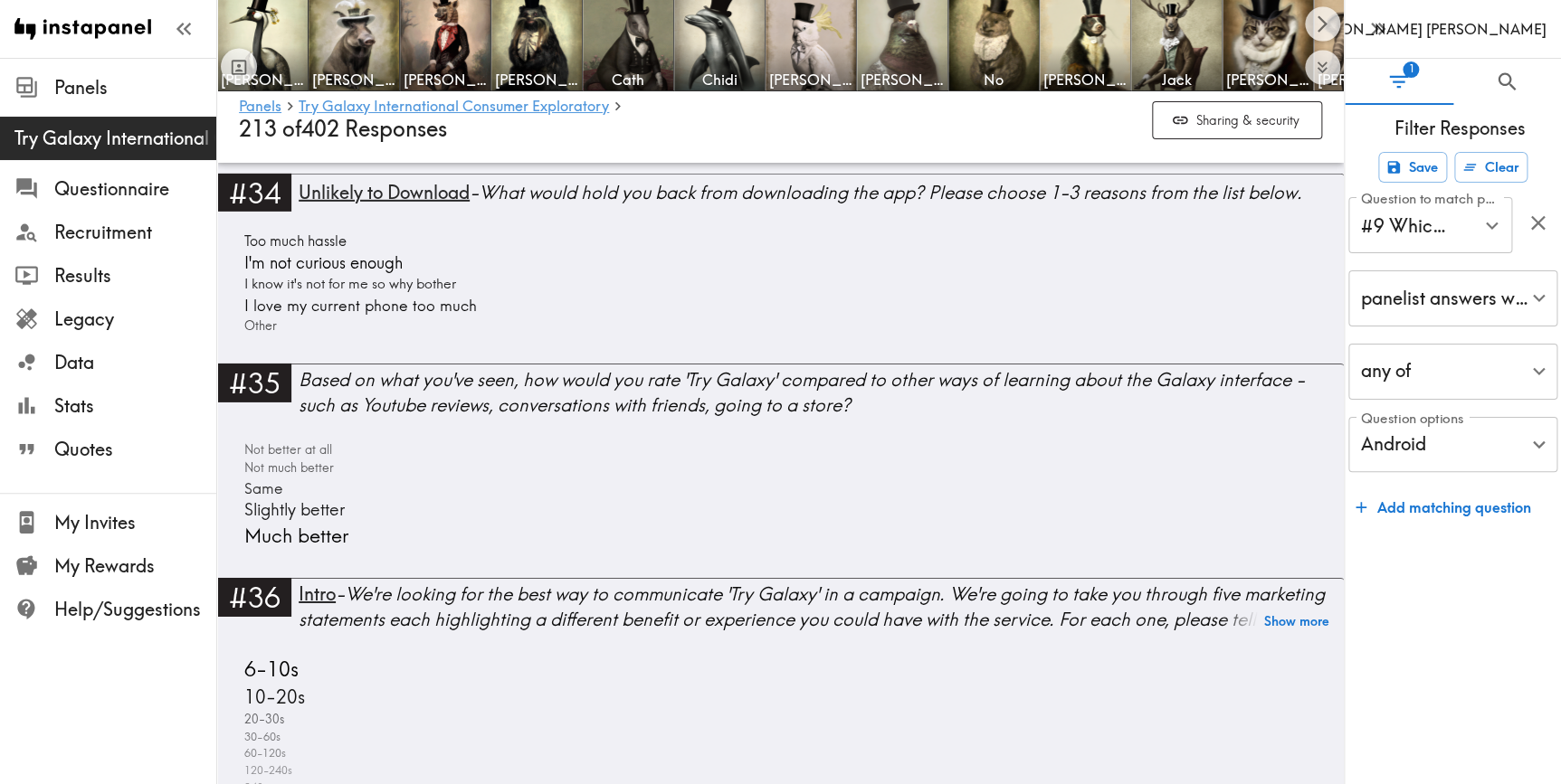
scroll to position [9524, 0]
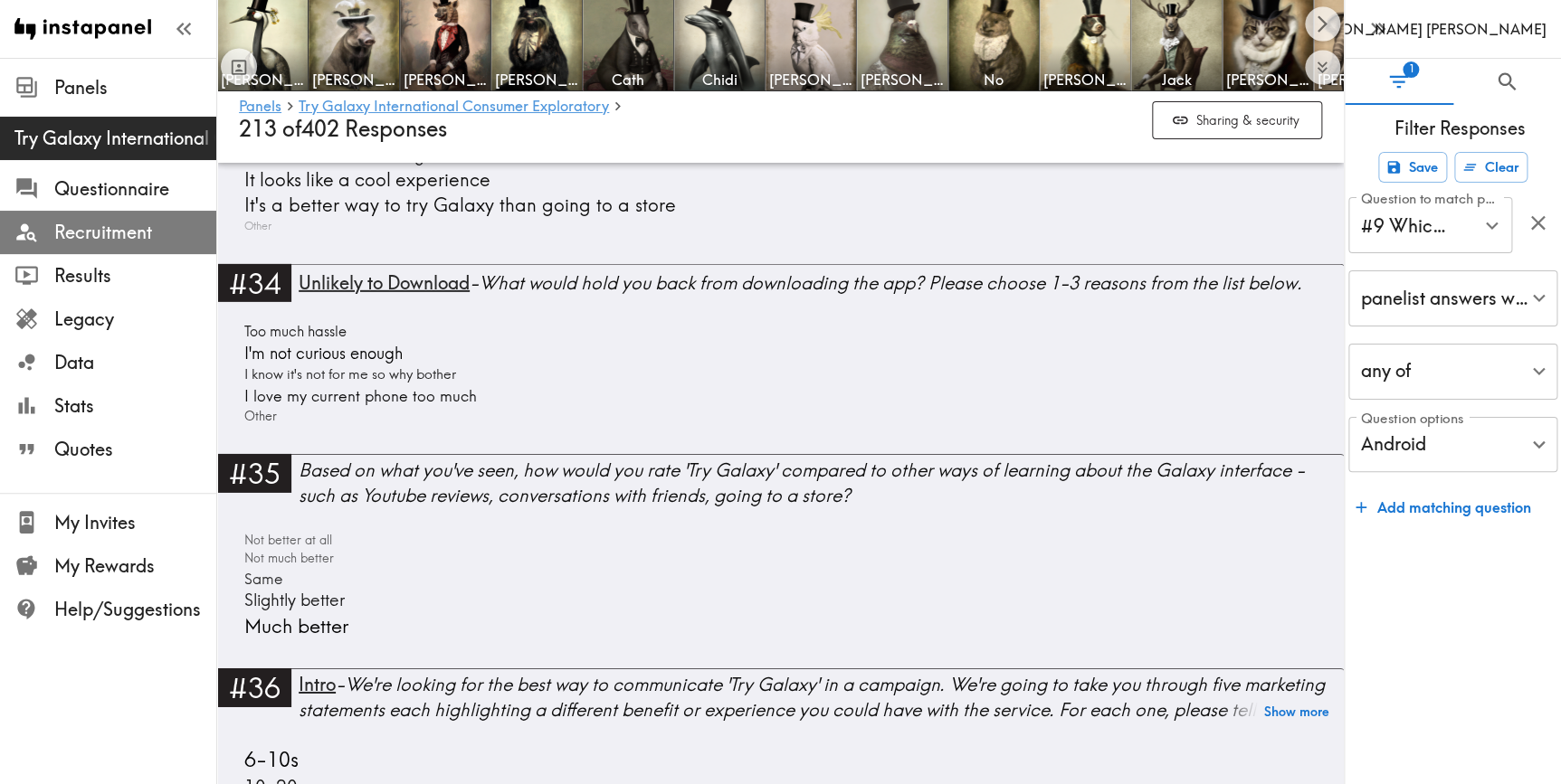
click at [112, 225] on span "Recruitment" at bounding box center [135, 232] width 162 height 25
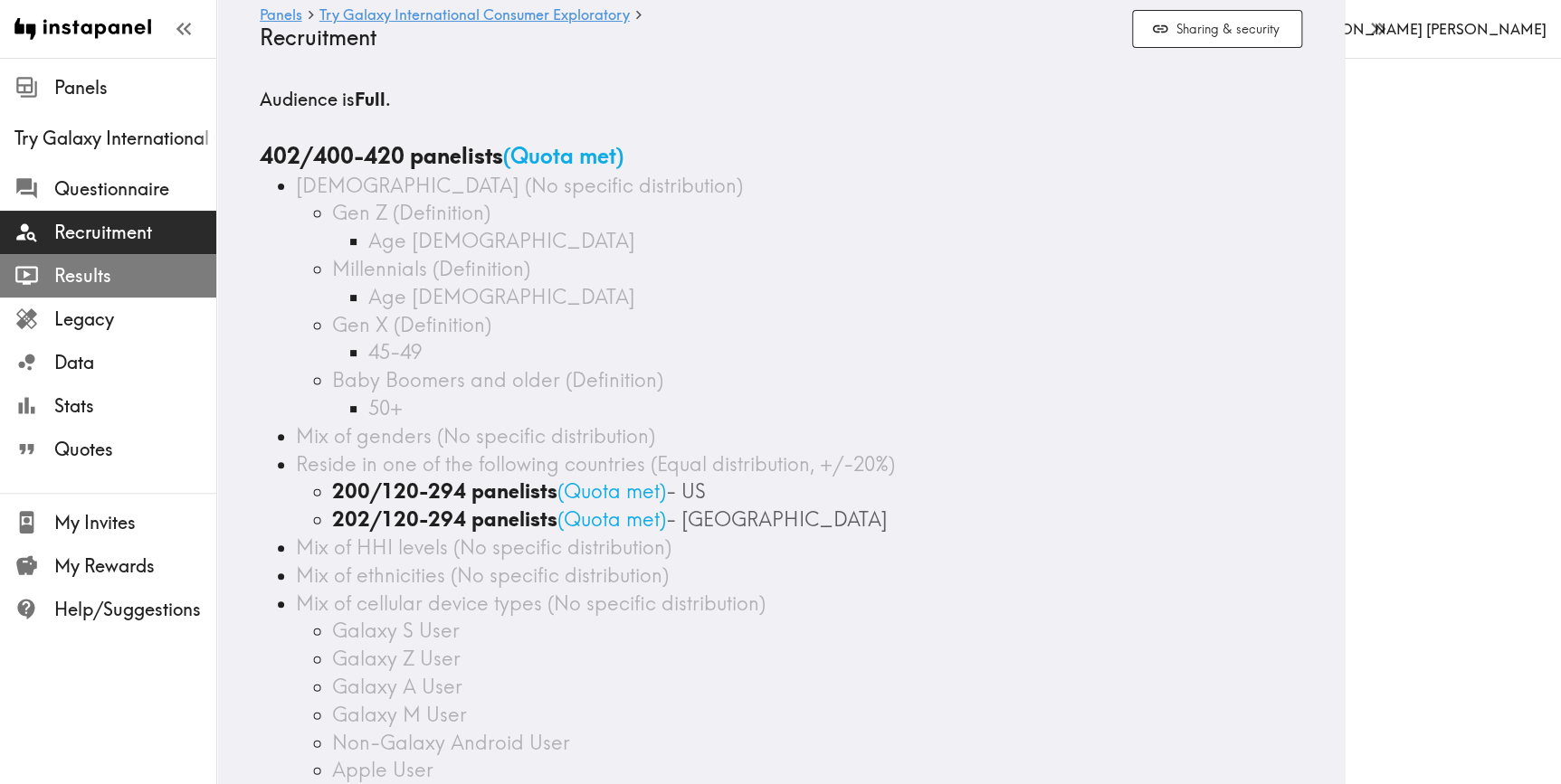
click at [89, 279] on span "Results" at bounding box center [135, 276] width 162 height 25
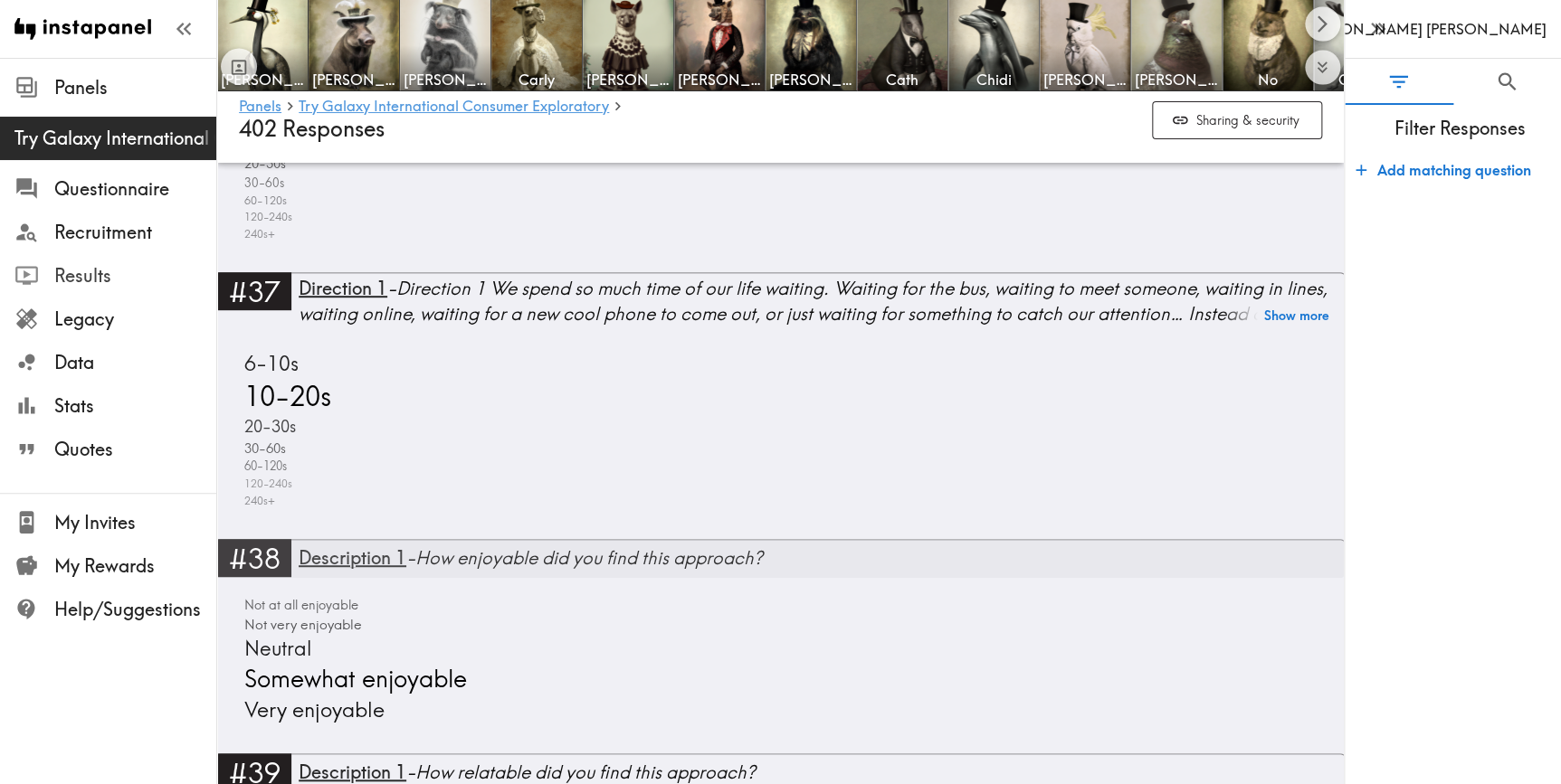
scroll to position [10159, 0]
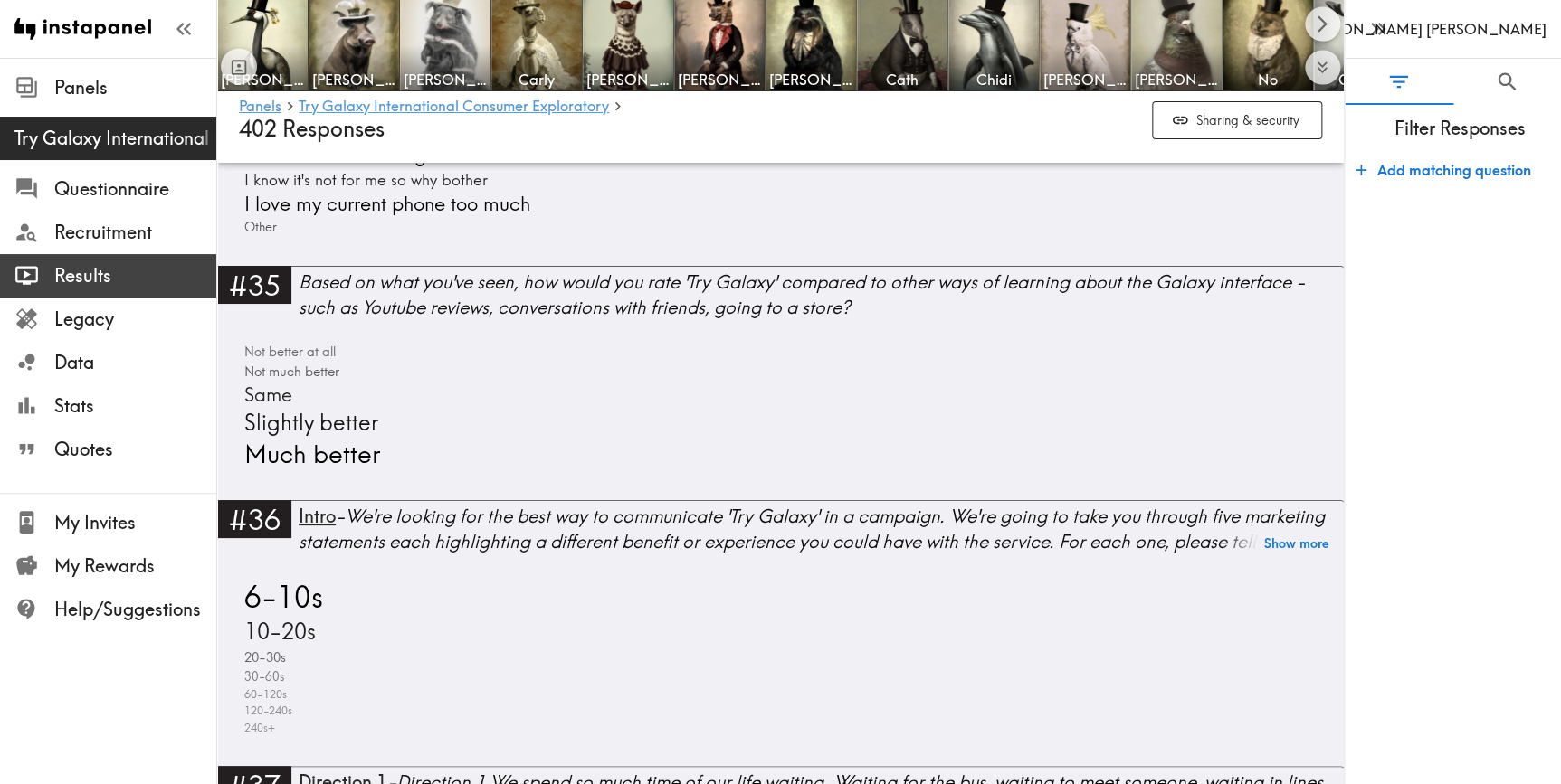
click at [82, 268] on span "Results" at bounding box center [135, 276] width 162 height 25
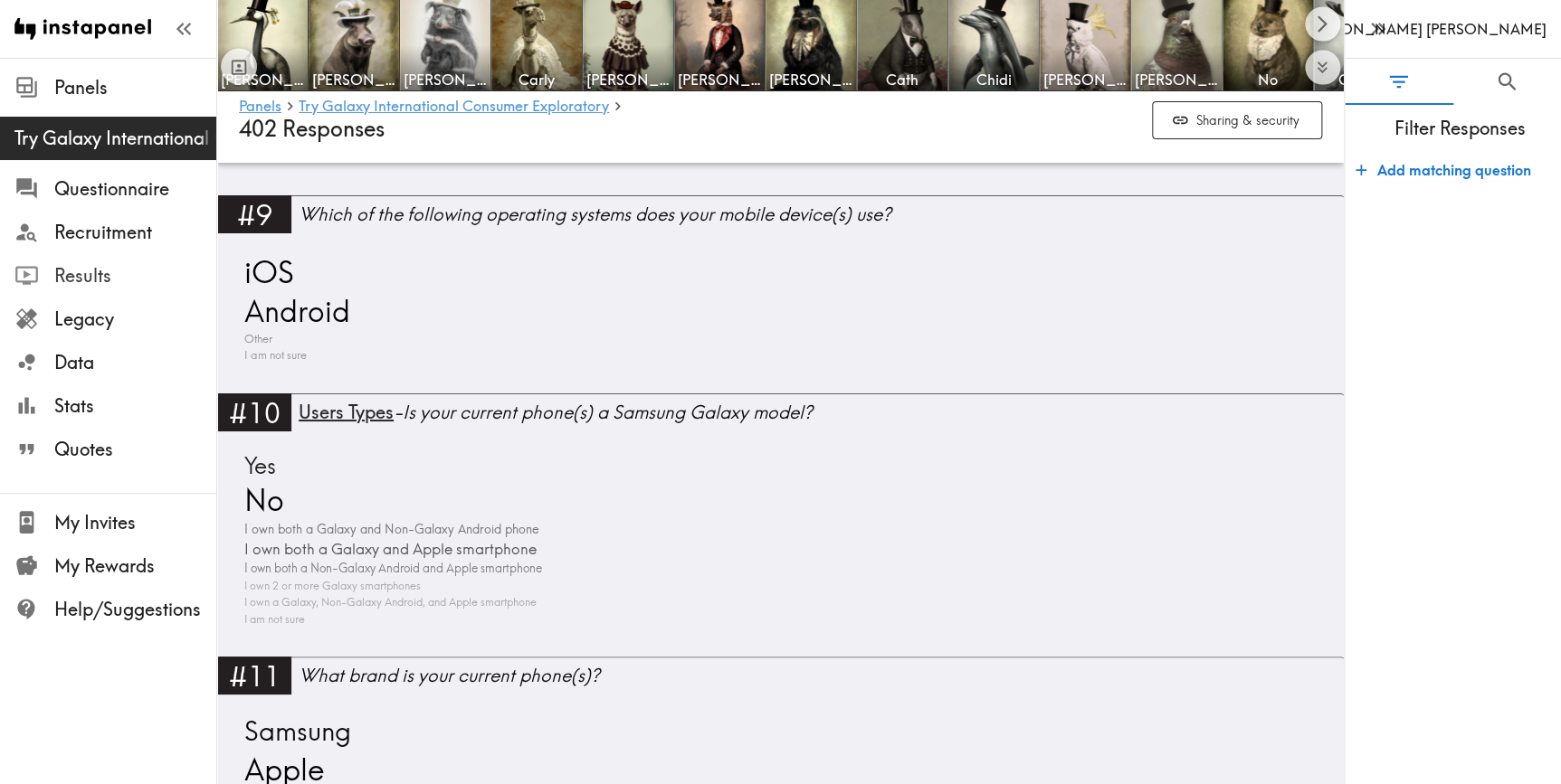
scroll to position [3207, 0]
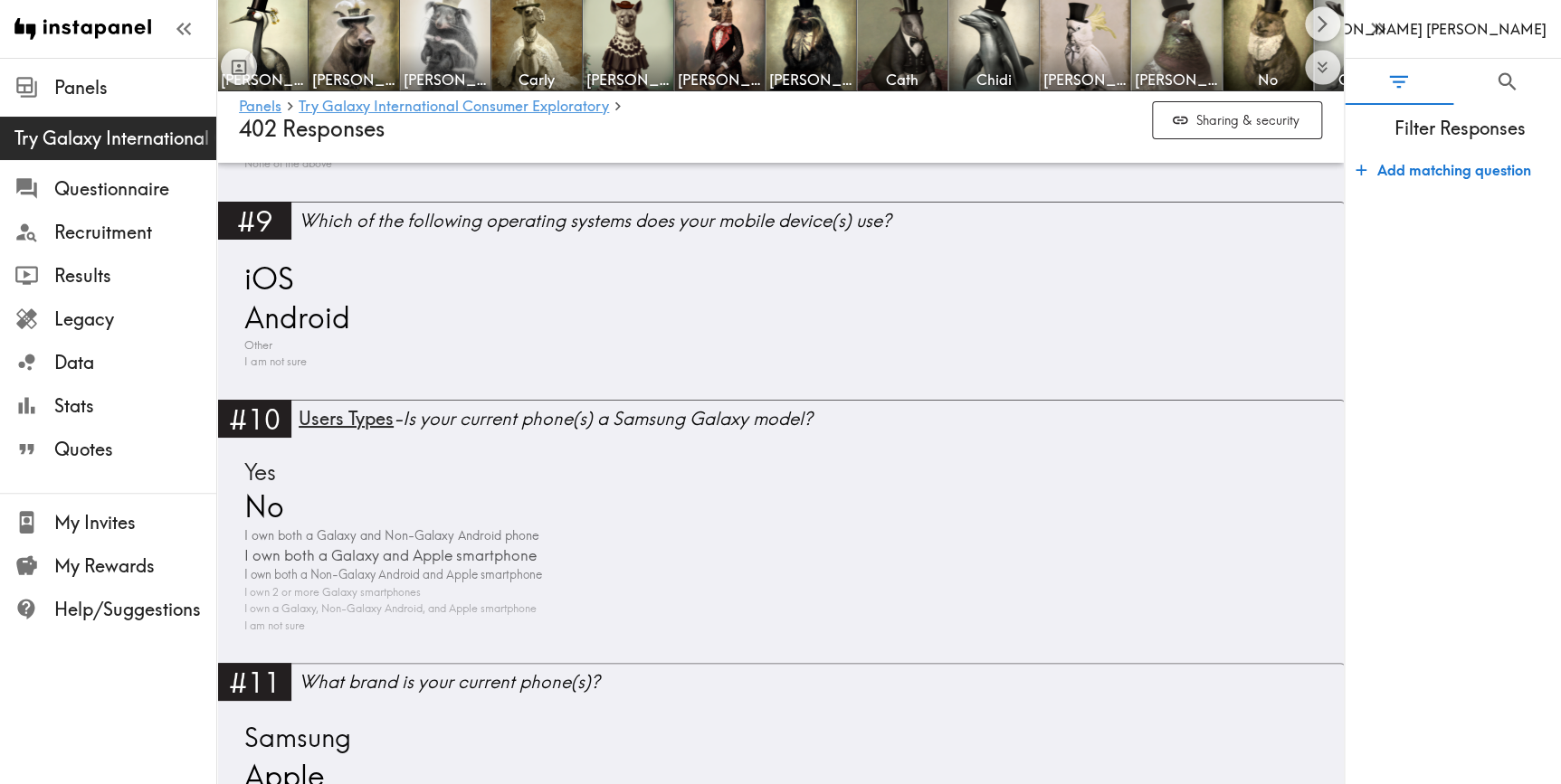
click at [300, 285] on div "iOS Android Other I am not sure" at bounding box center [780, 314] width 1084 height 112
click at [254, 281] on span "iOS" at bounding box center [267, 278] width 54 height 40
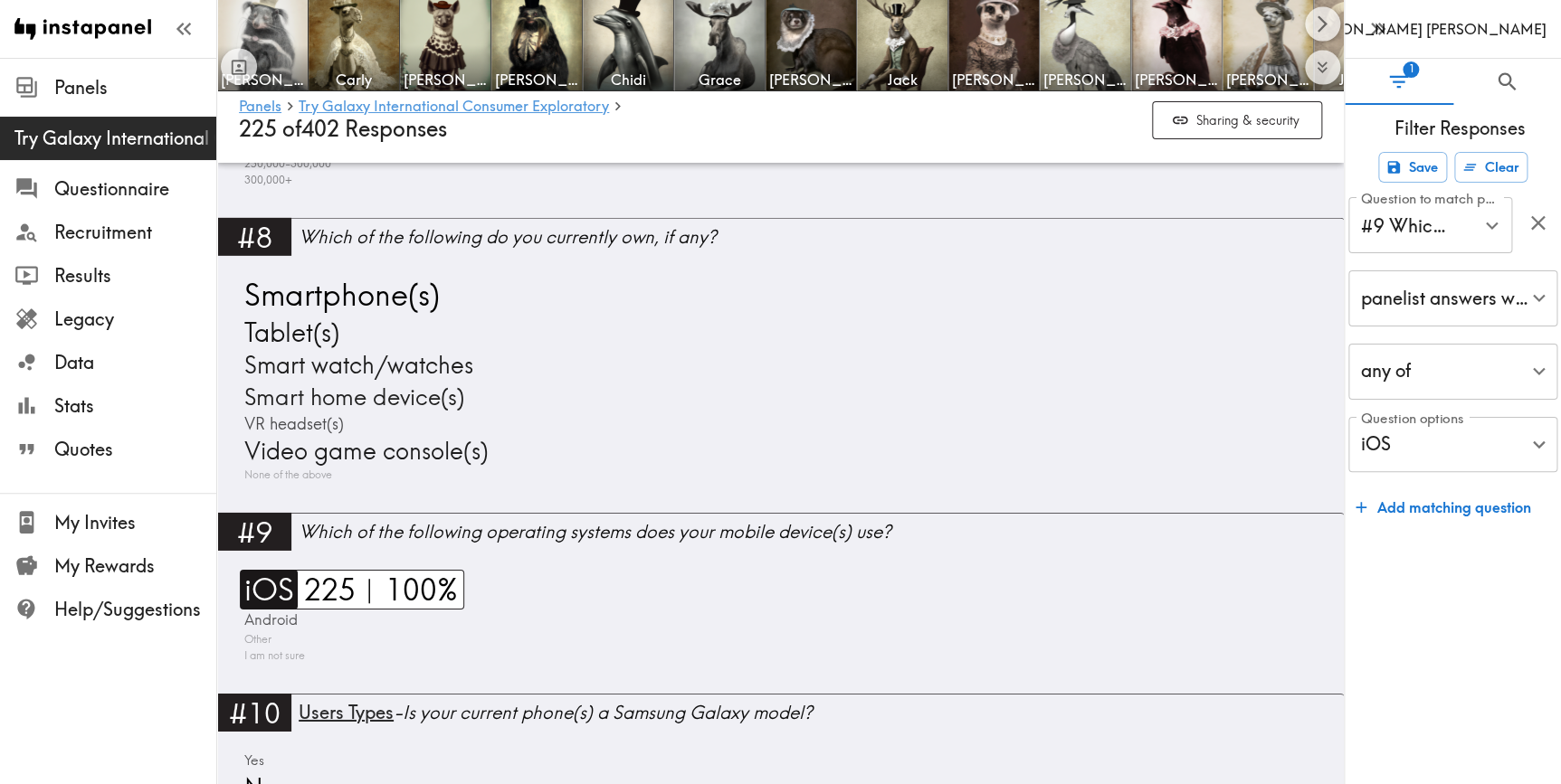
scroll to position [2779, 0]
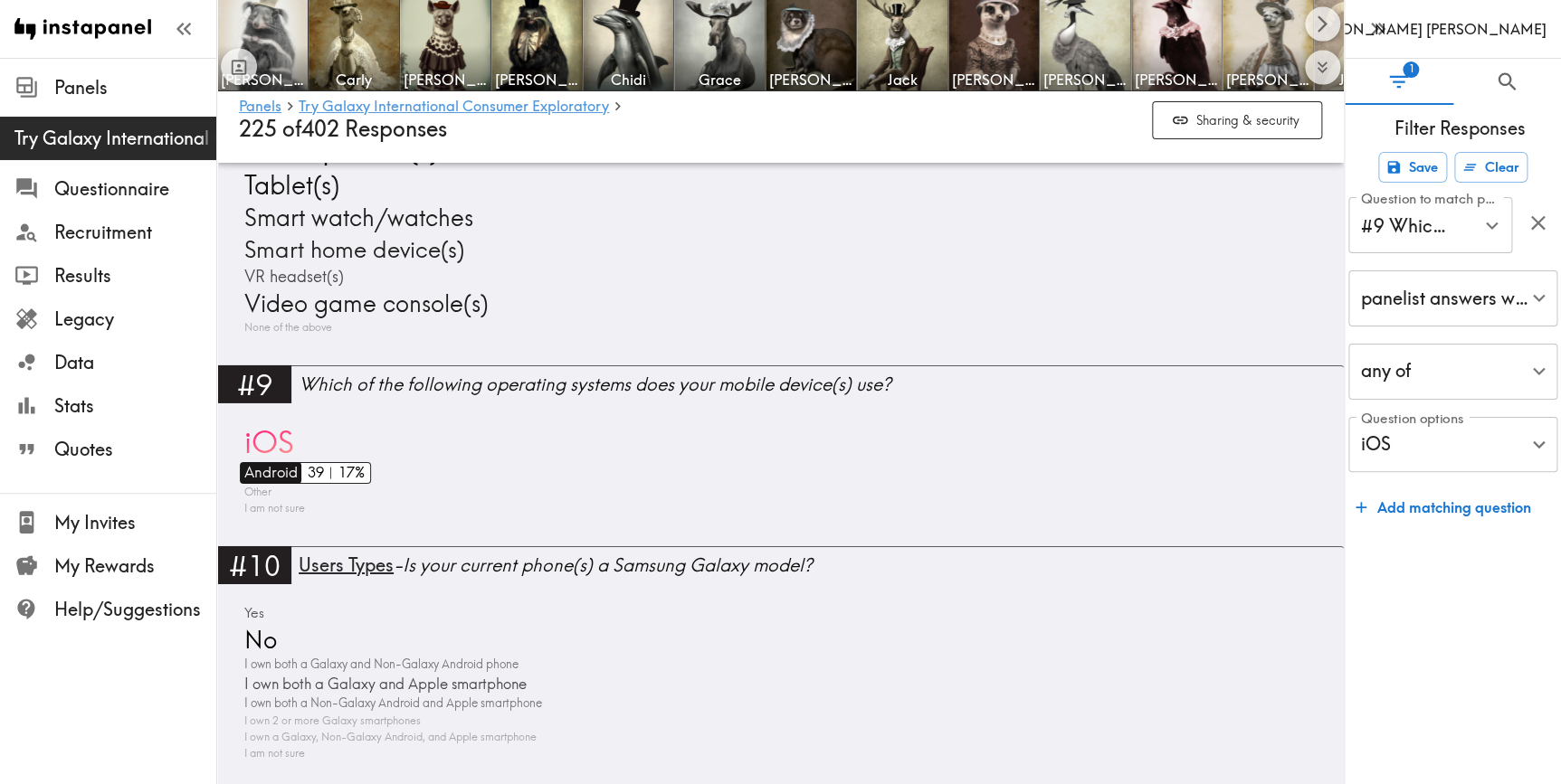
click at [284, 464] on span "Android" at bounding box center [269, 473] width 58 height 21
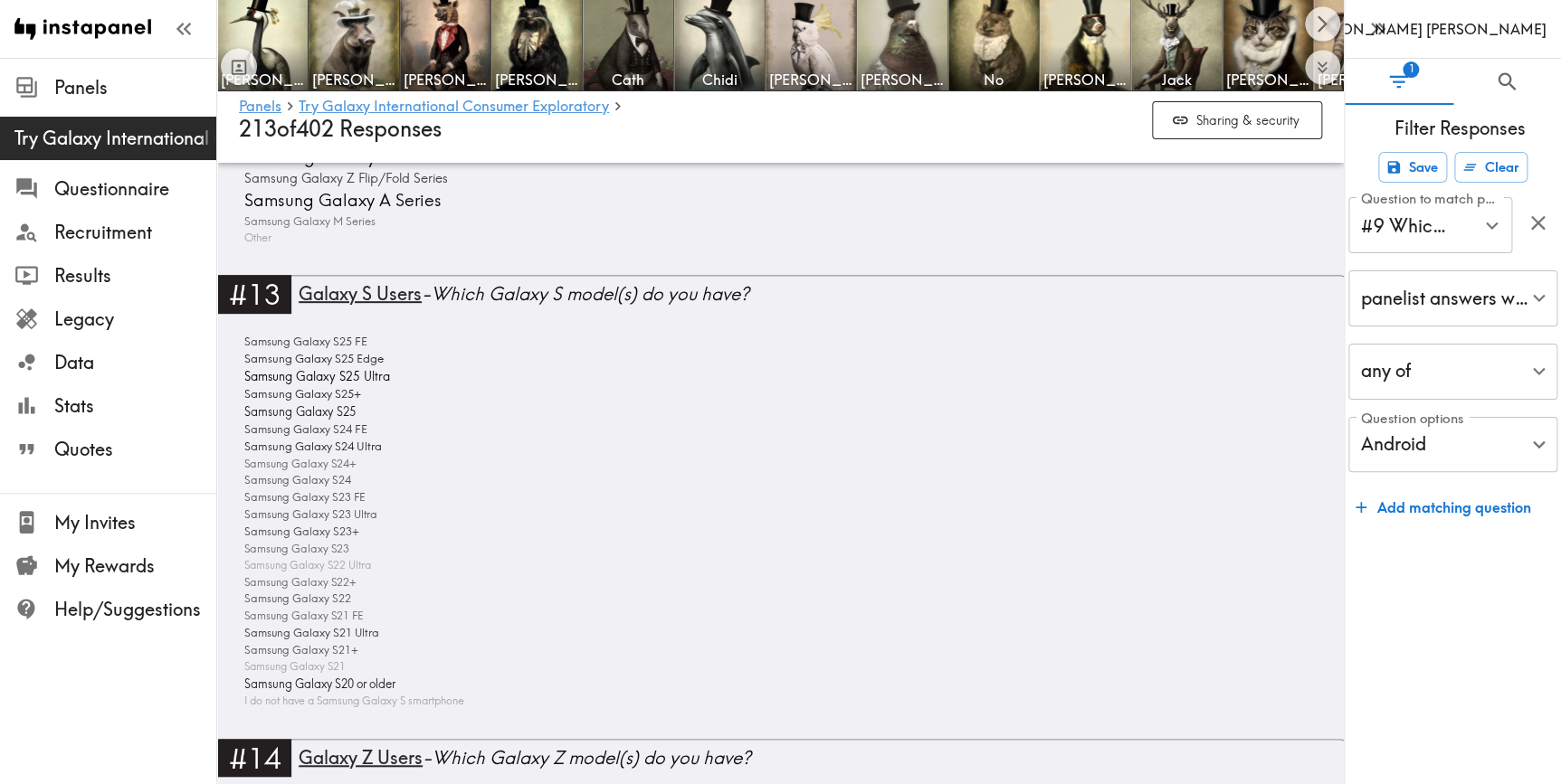
scroll to position [3543, 0]
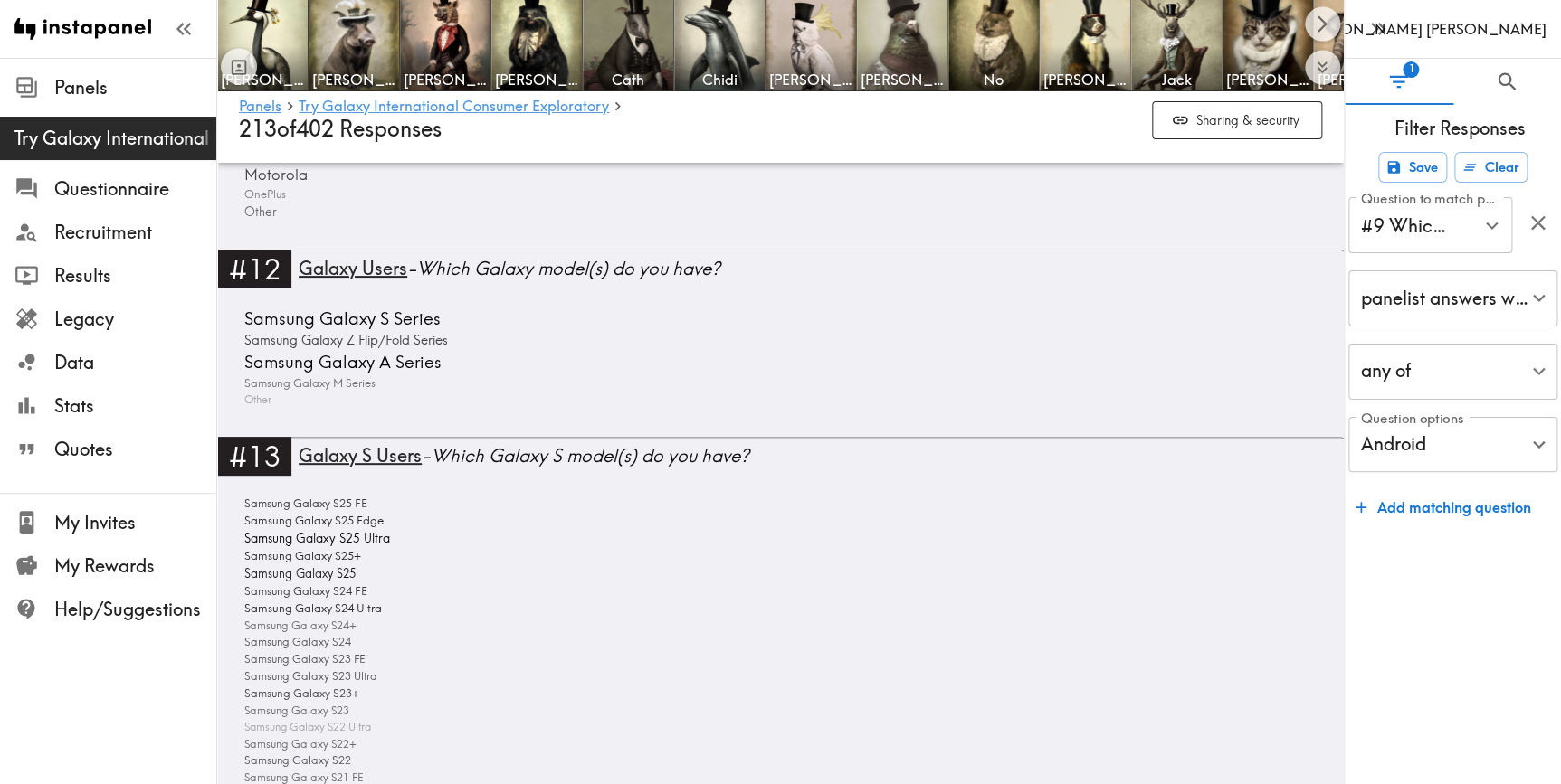
click at [412, 311] on span "Samsung Galaxy S Series" at bounding box center [340, 319] width 201 height 24
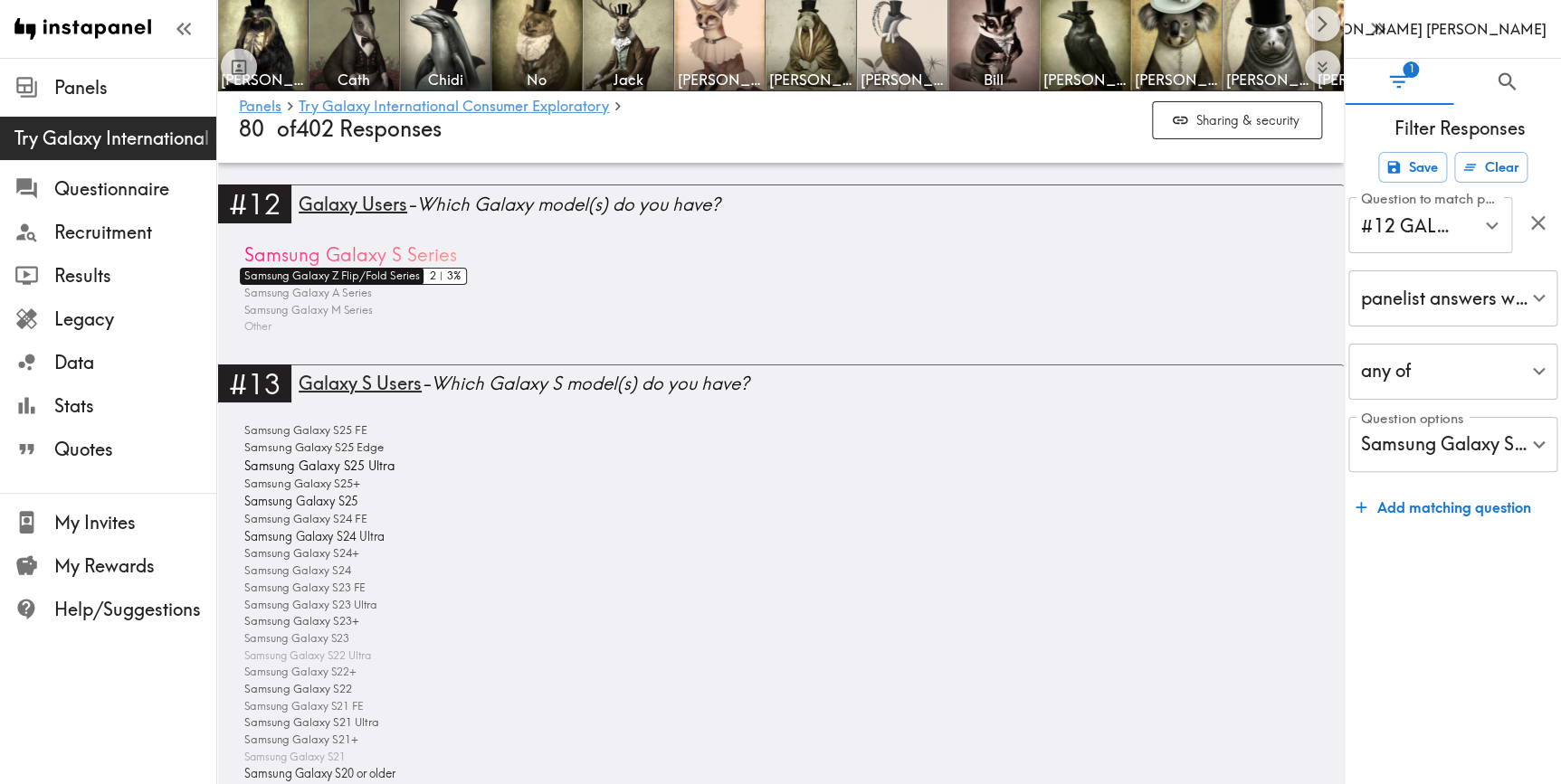
scroll to position [3227, 0]
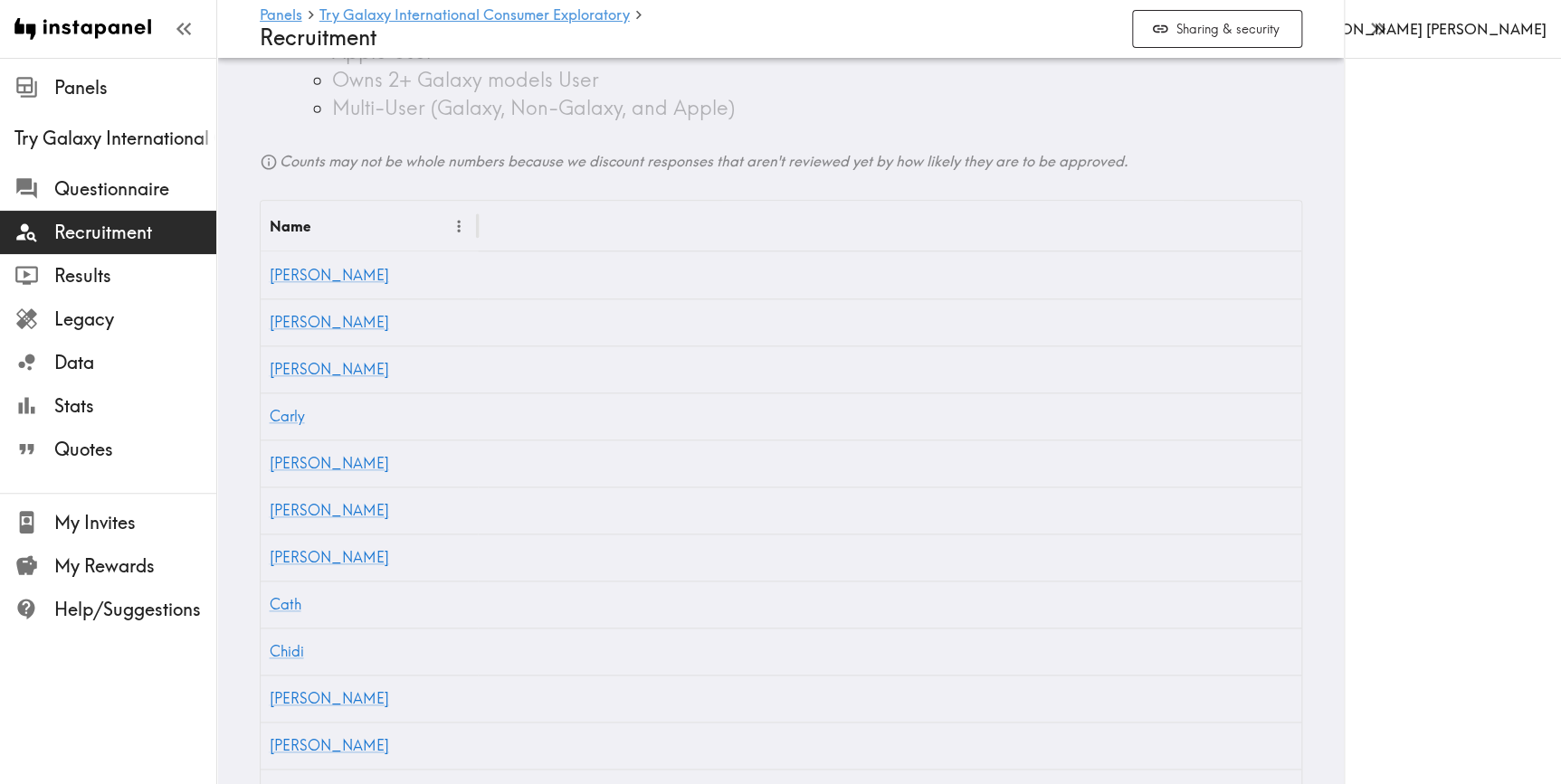
scroll to position [1150, 0]
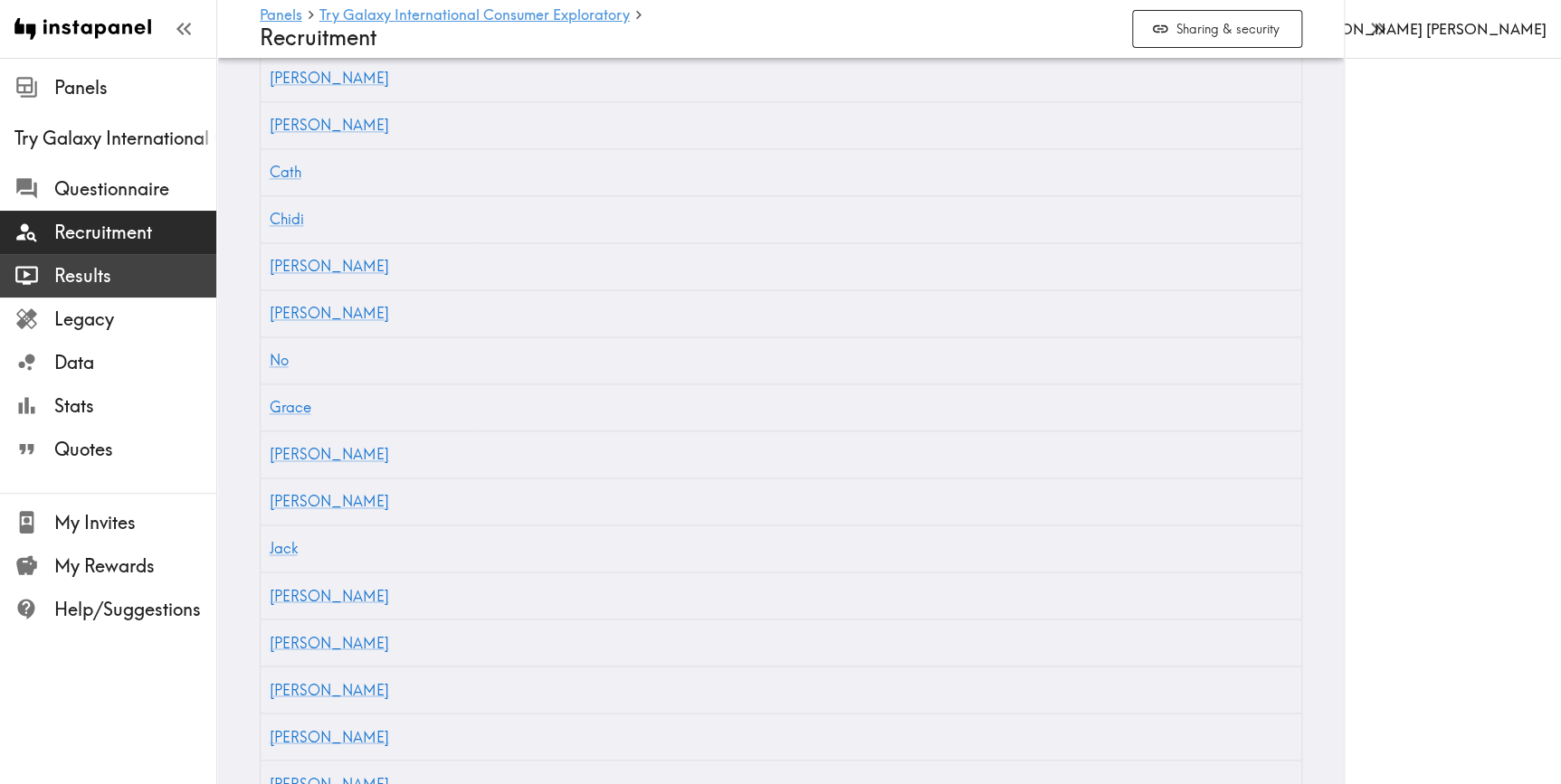
click at [82, 270] on span "Results" at bounding box center [135, 276] width 162 height 25
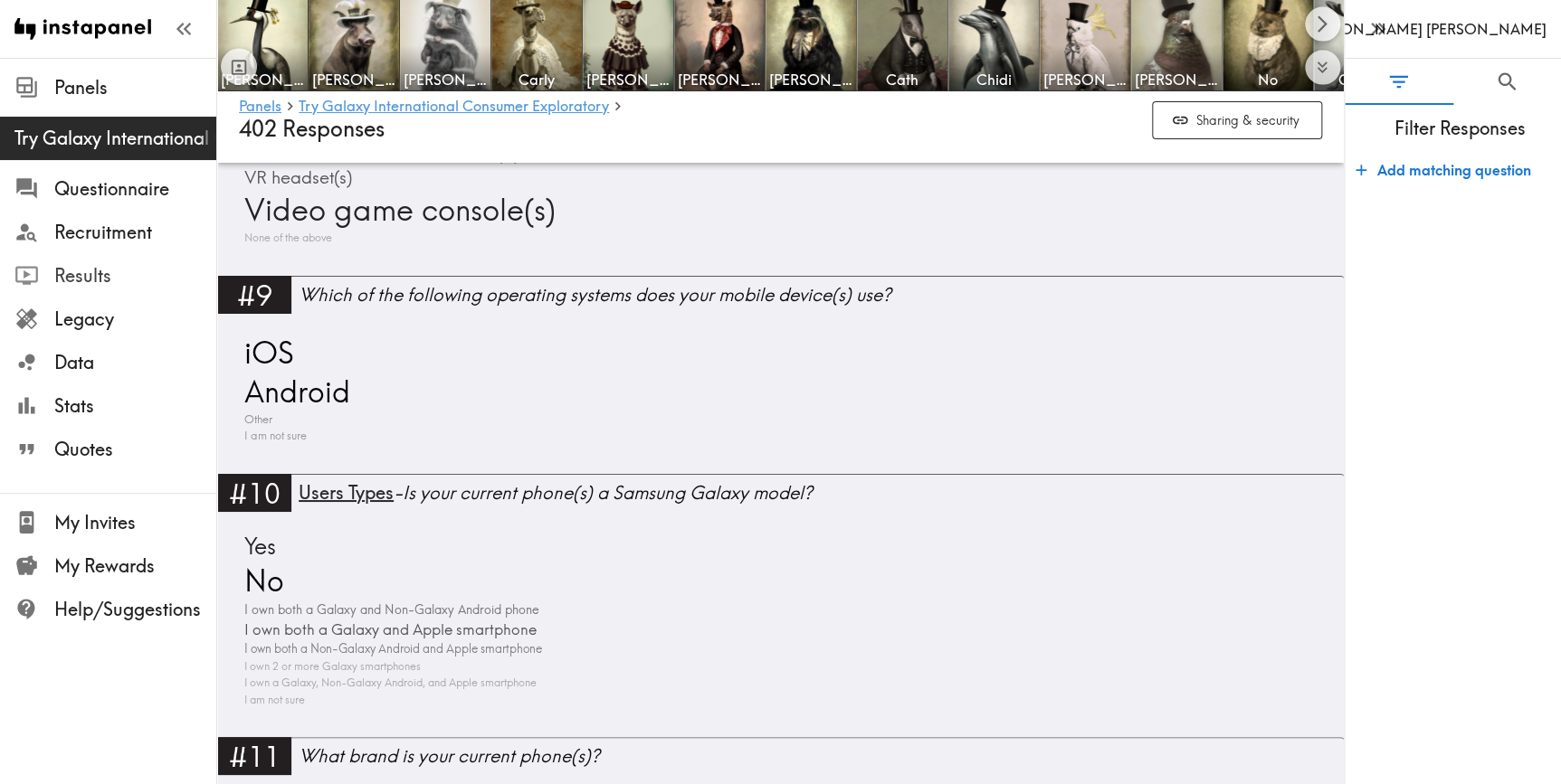
scroll to position [3289, 0]
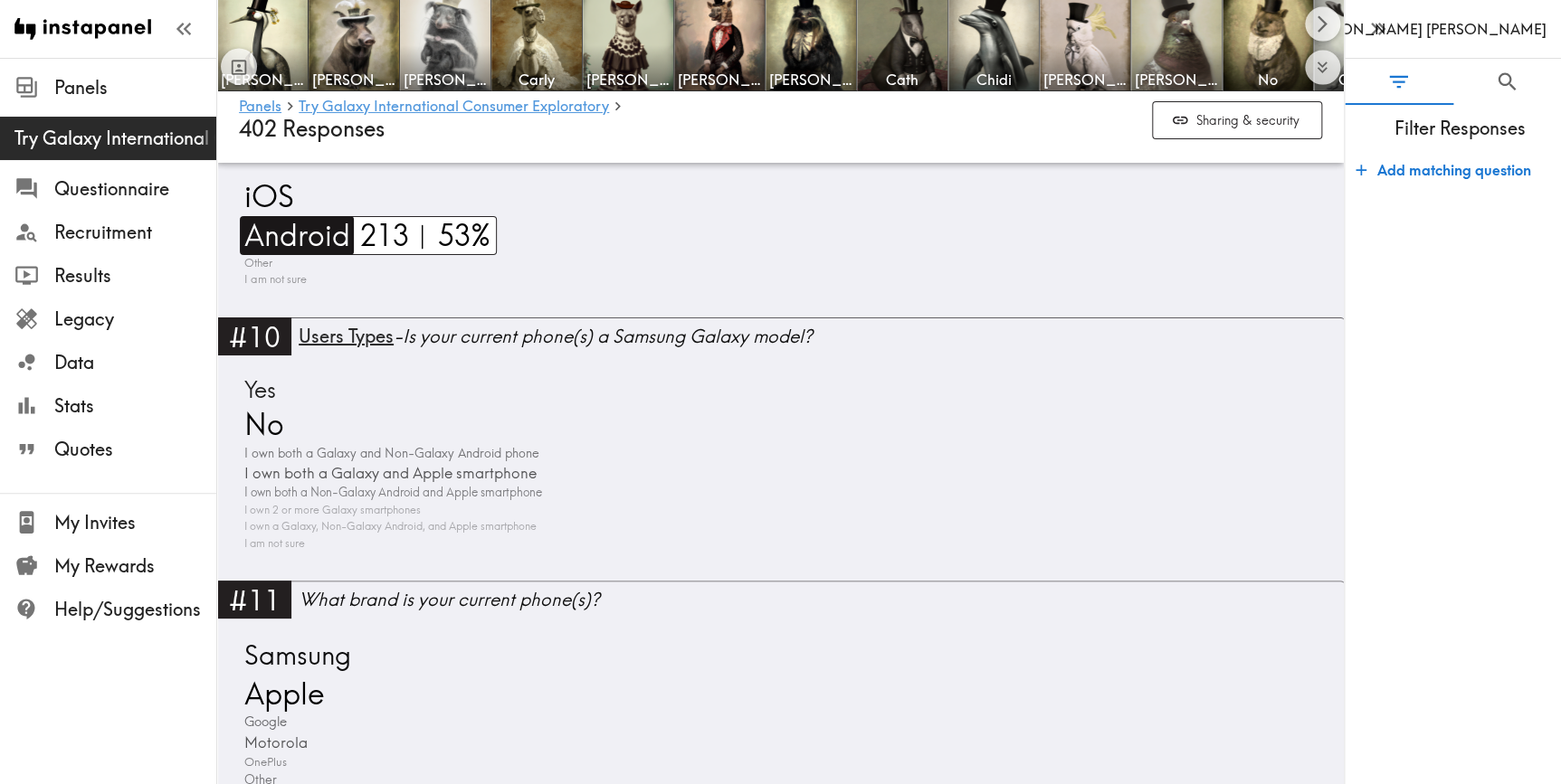
click at [295, 227] on span "Android" at bounding box center [295, 236] width 111 height 39
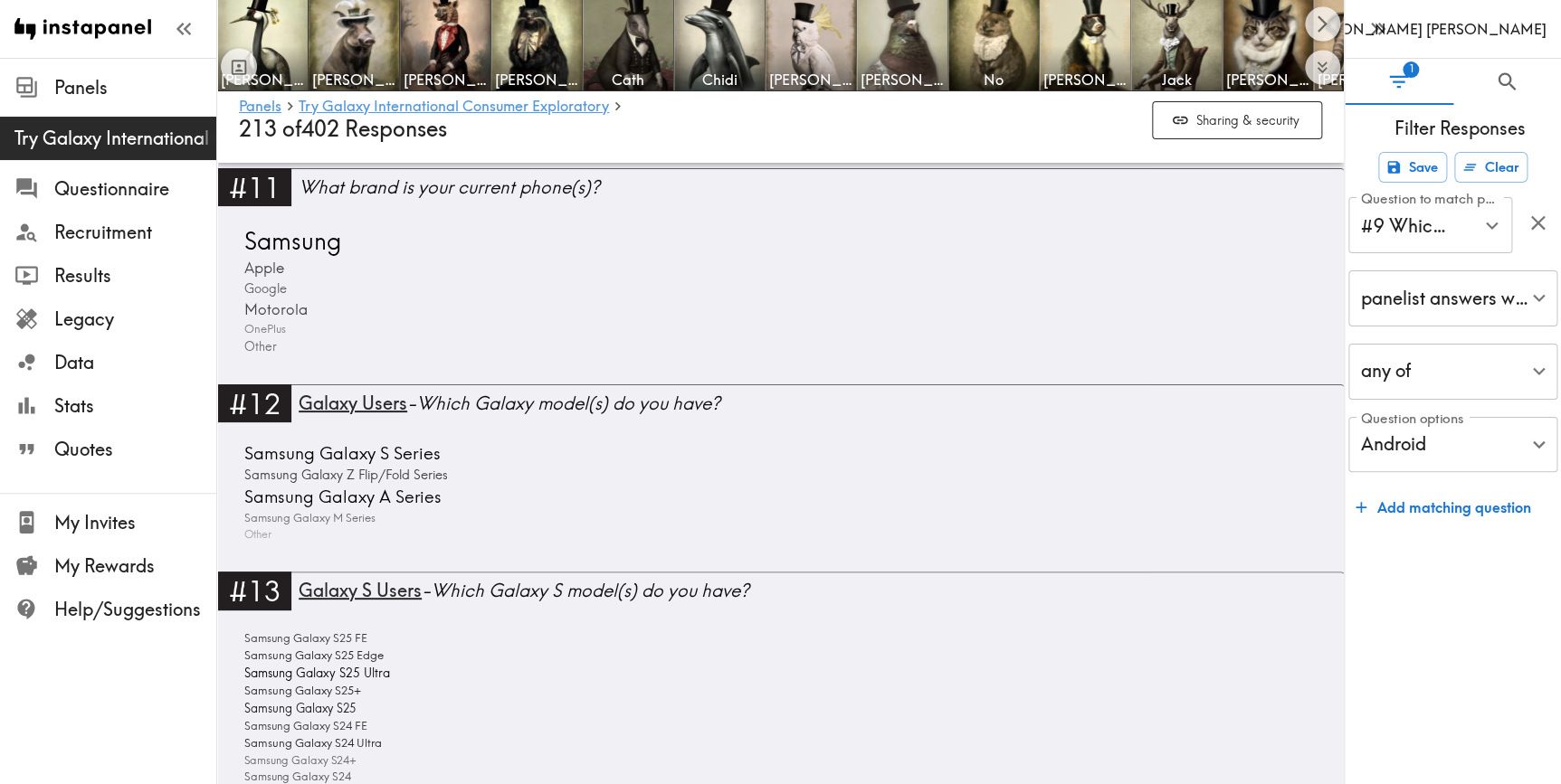
scroll to position [3409, 0]
click at [396, 469] on span "Samsung Galaxy Z Flip/Fold Series" at bounding box center [344, 475] width 208 height 19
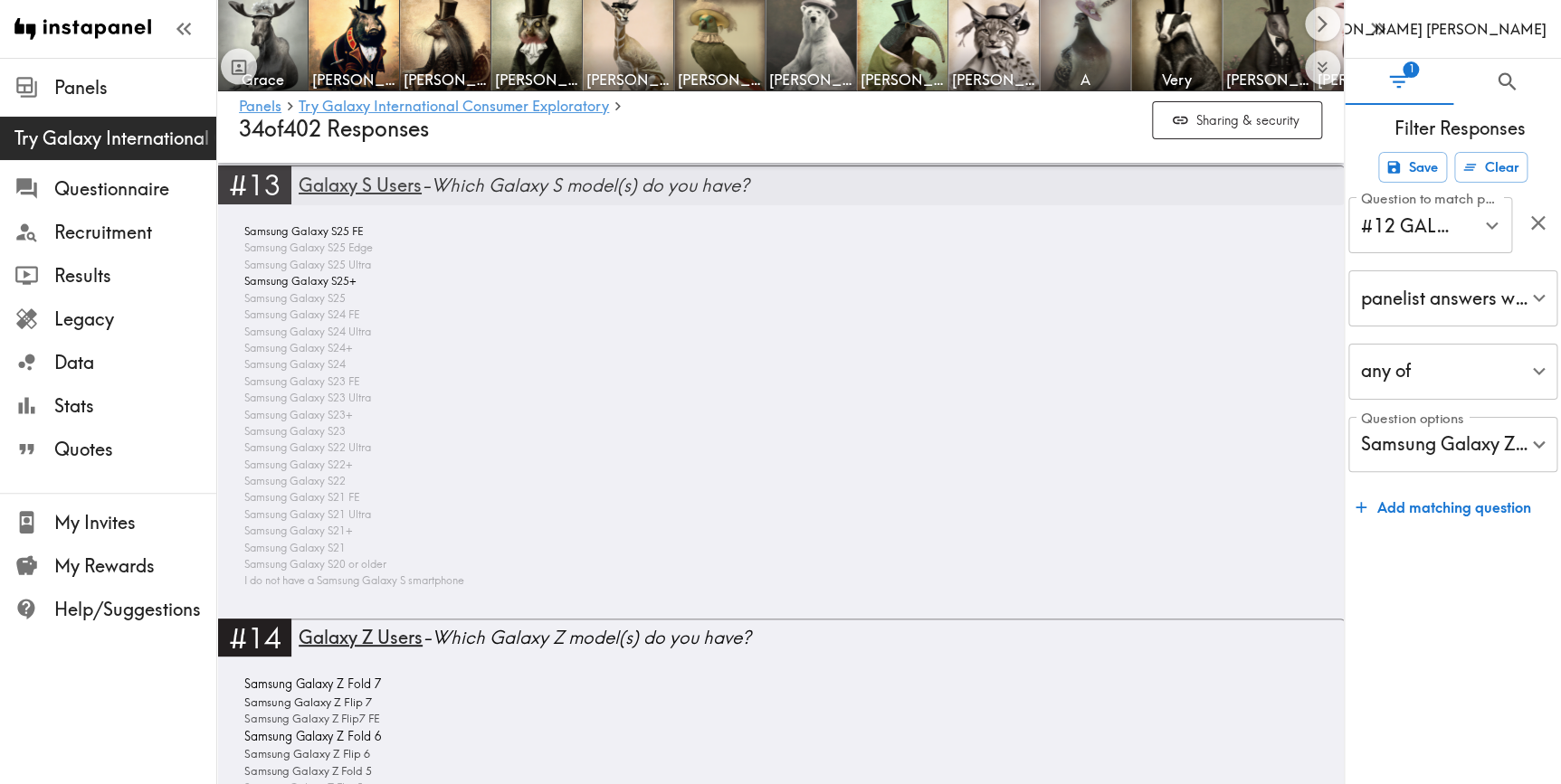
scroll to position [3076, 0]
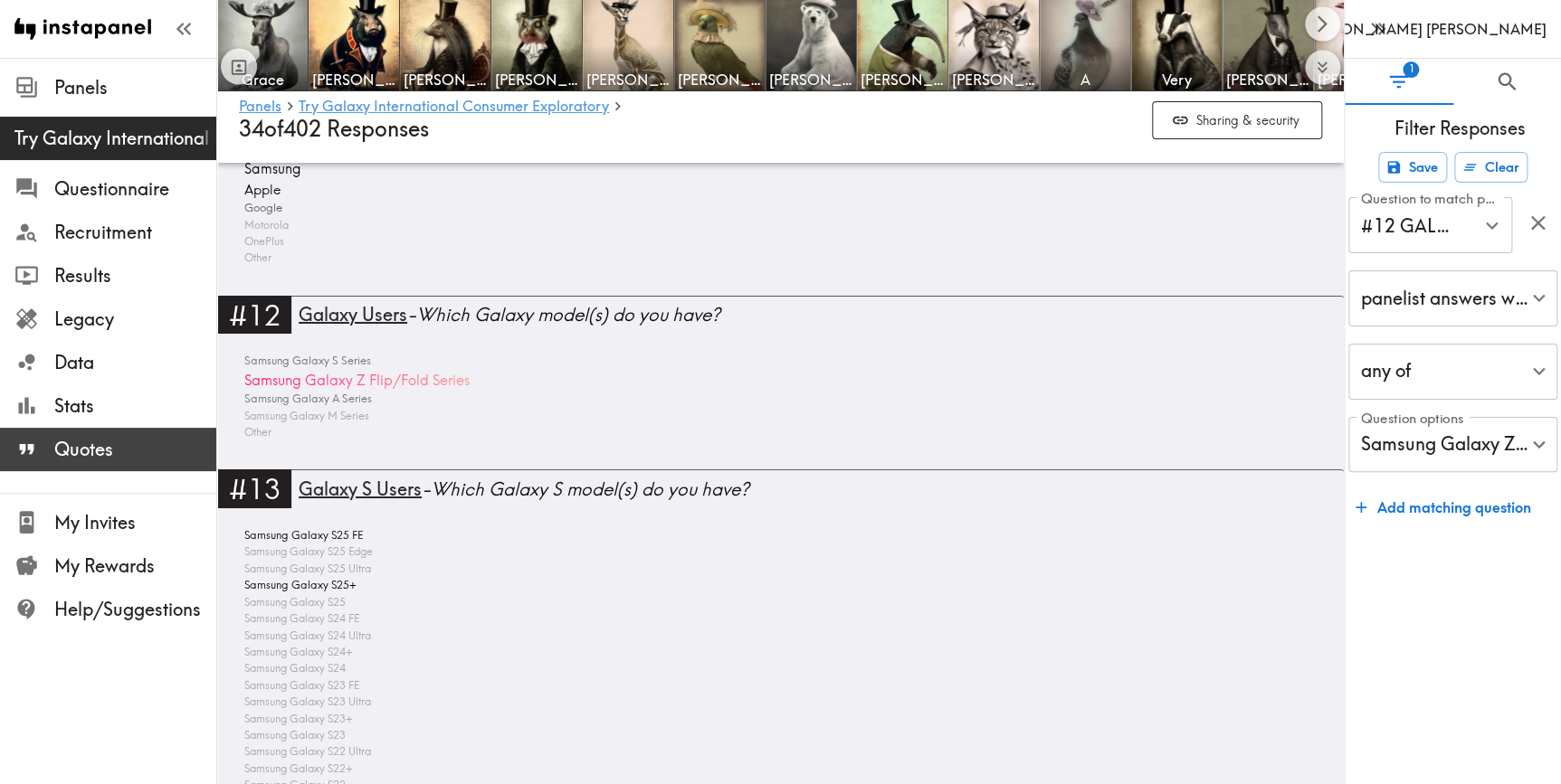
click at [87, 453] on span "Quotes" at bounding box center [135, 450] width 162 height 25
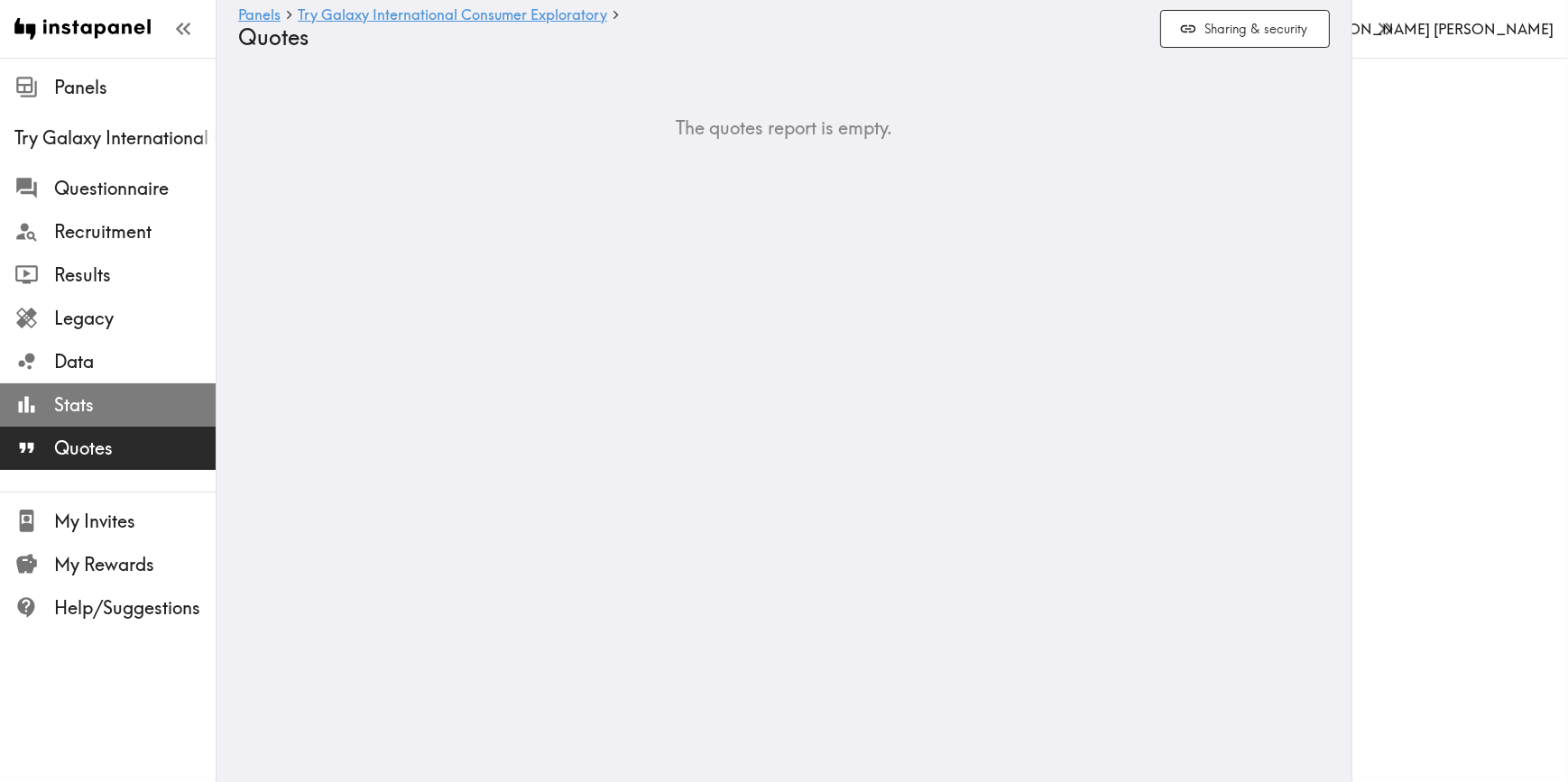
click at [107, 394] on span "Stats" at bounding box center [135, 405] width 162 height 25
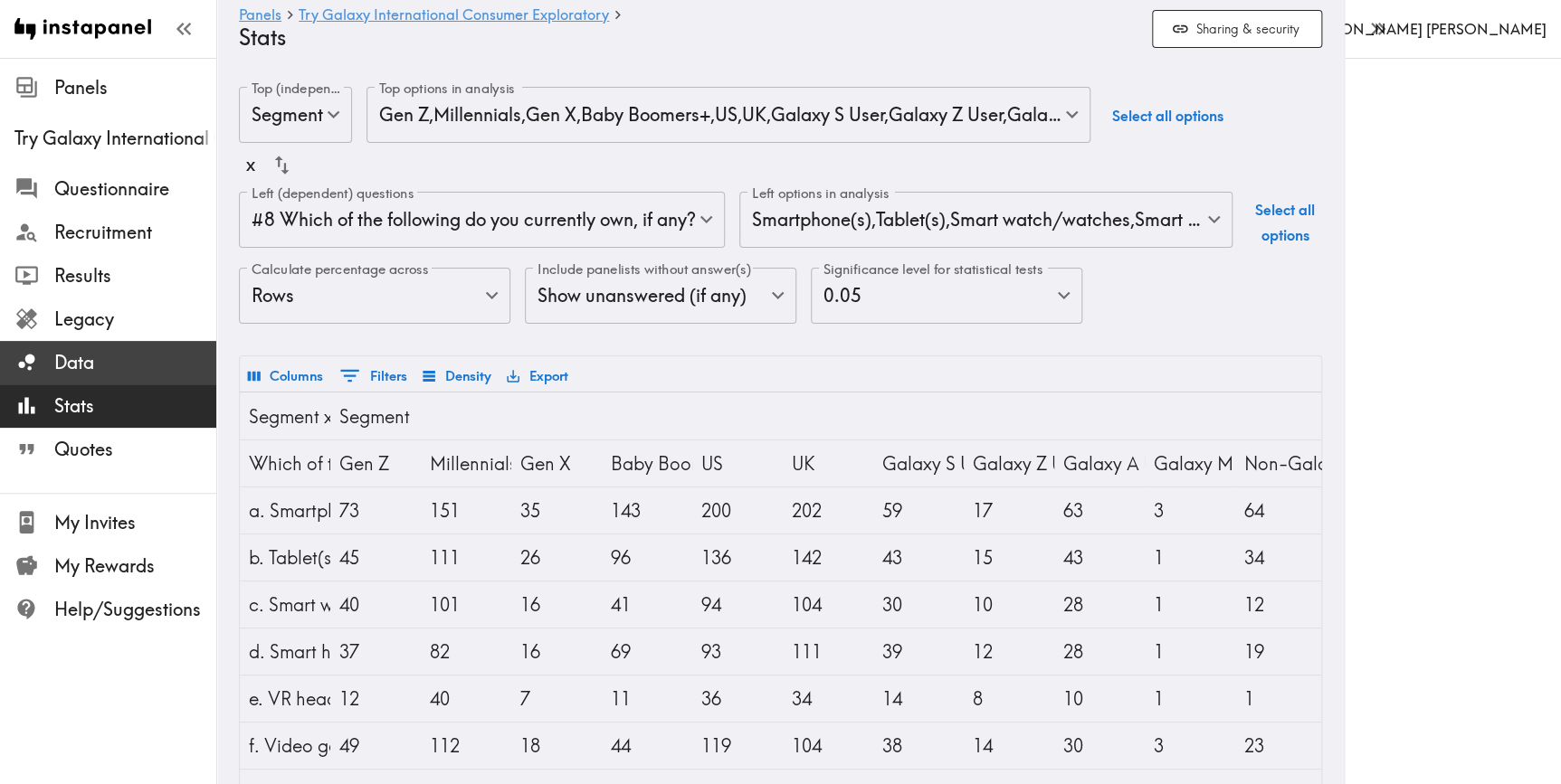
click at [91, 358] on span "Data" at bounding box center [135, 362] width 162 height 25
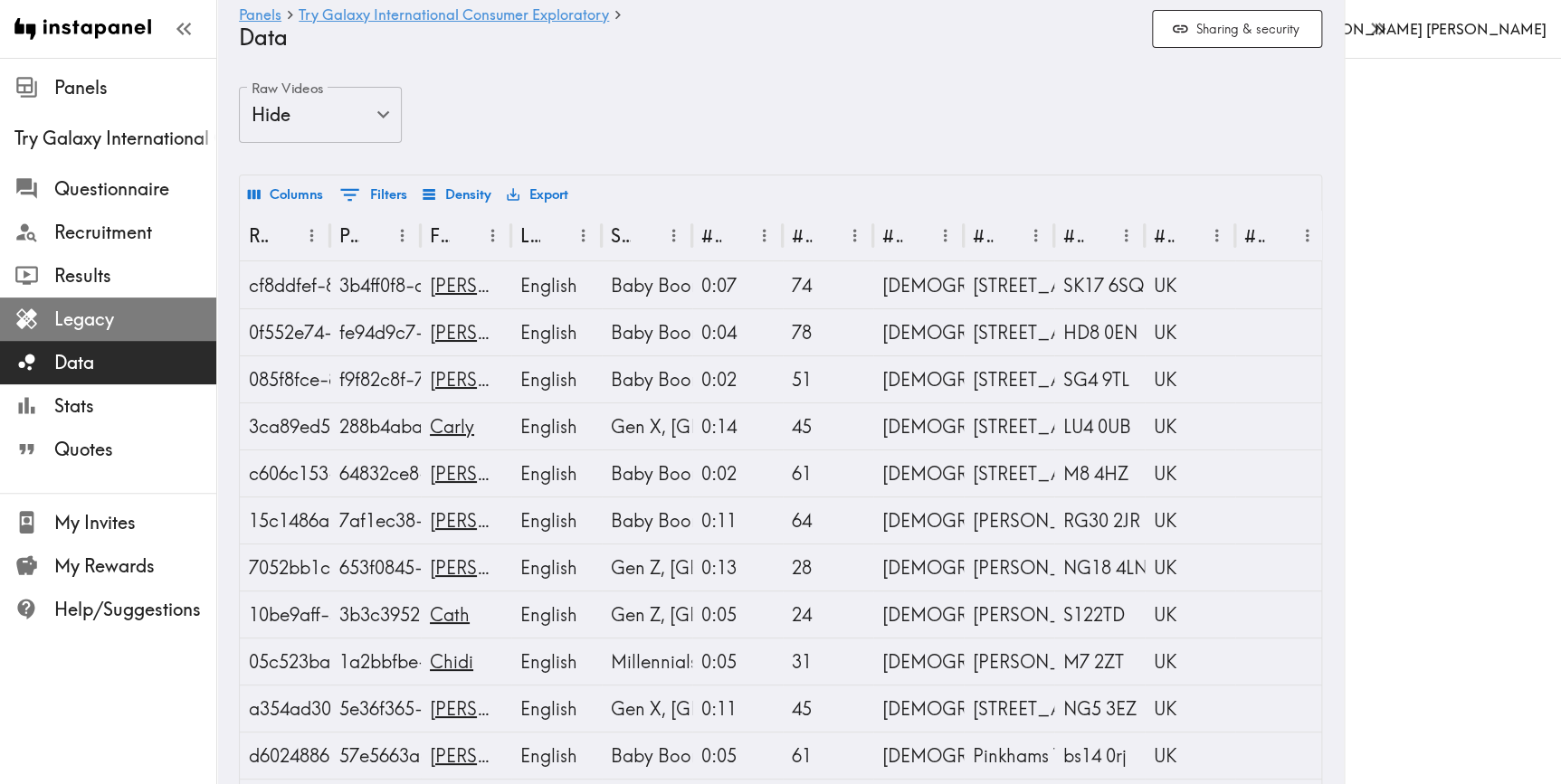
click at [72, 314] on span "Legacy" at bounding box center [135, 320] width 162 height 25
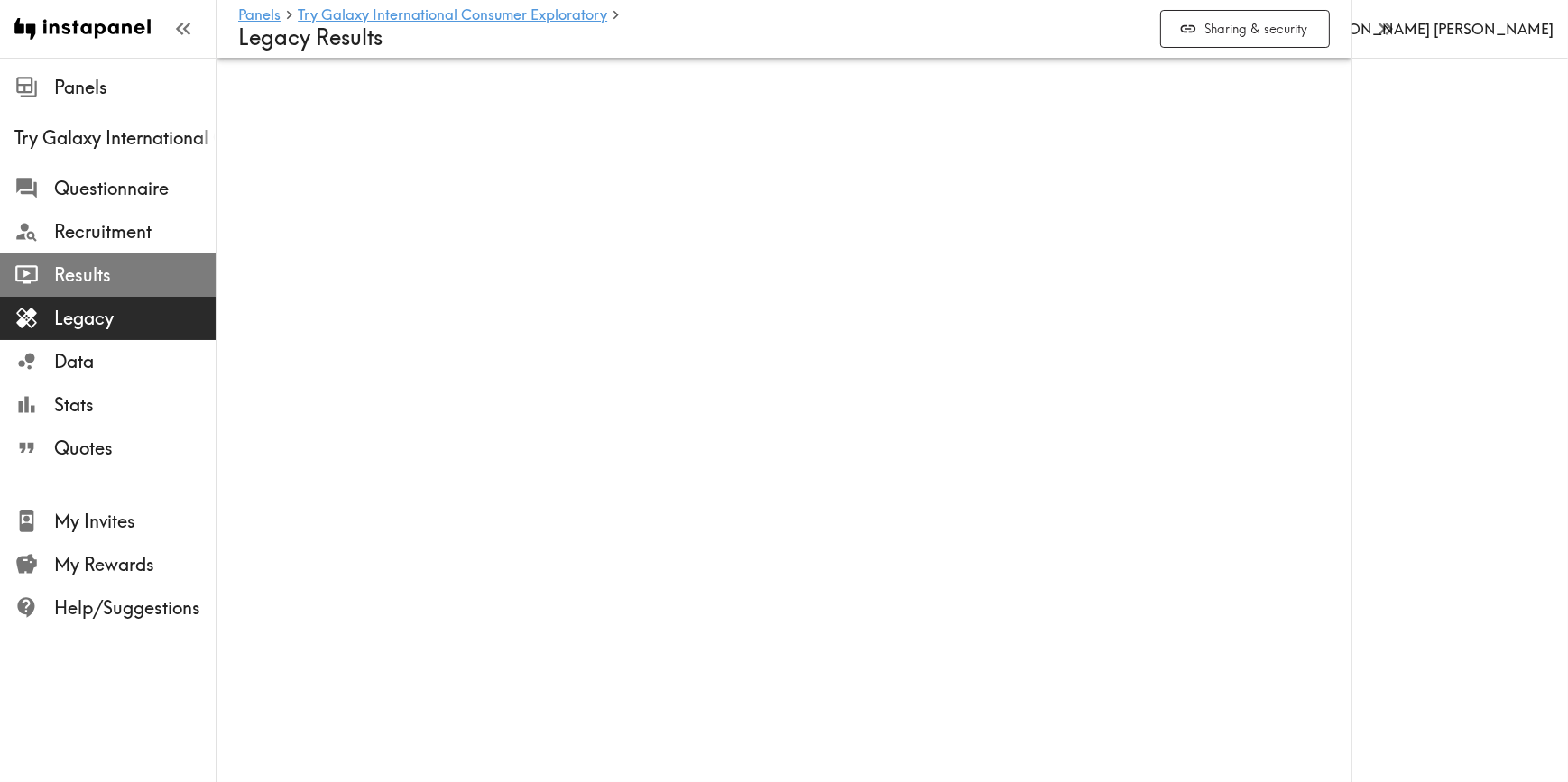
click at [61, 287] on span "Results" at bounding box center [135, 275] width 162 height 25
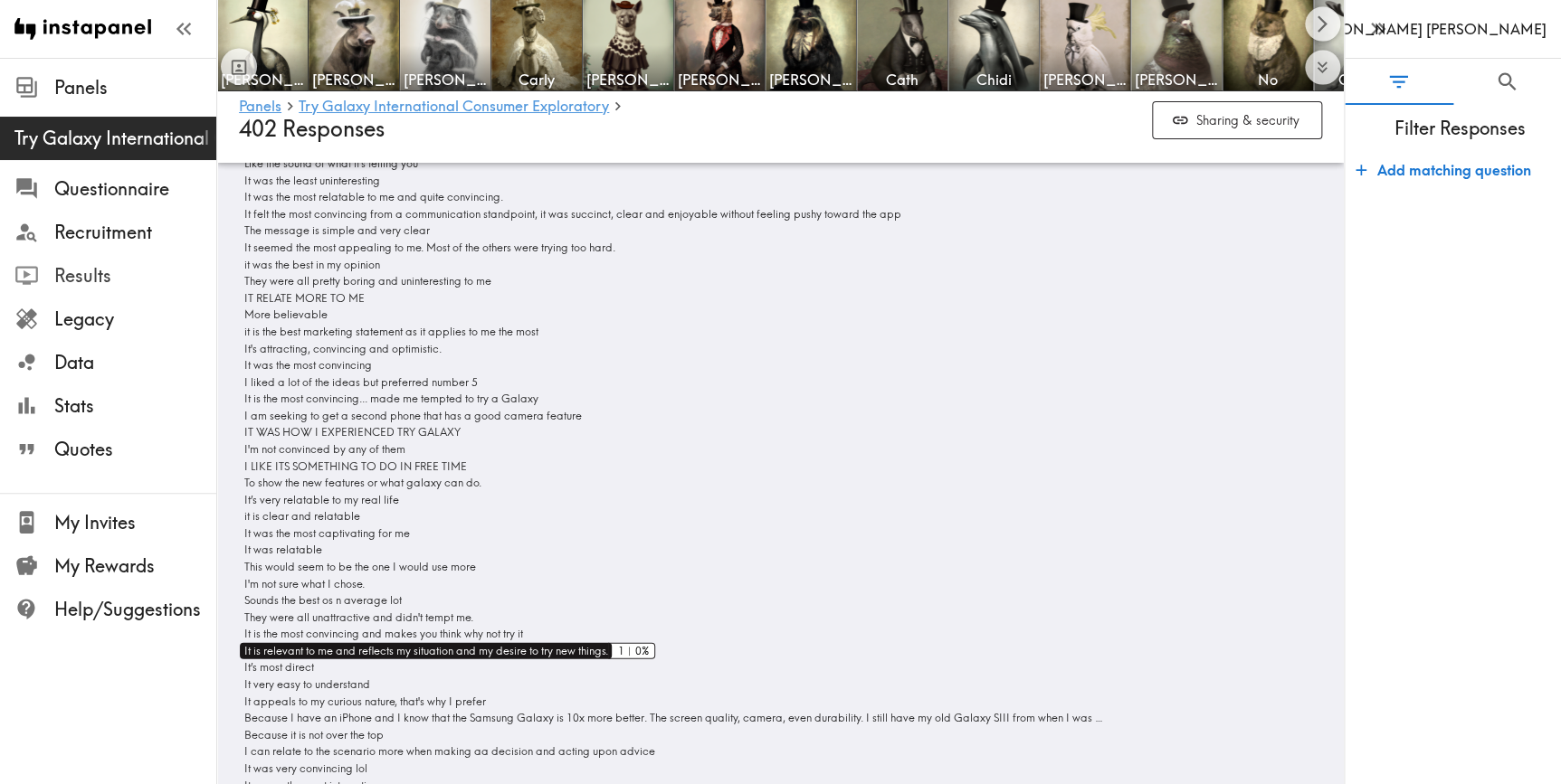
scroll to position [15671, 0]
